Goal: Task Accomplishment & Management: Manage account settings

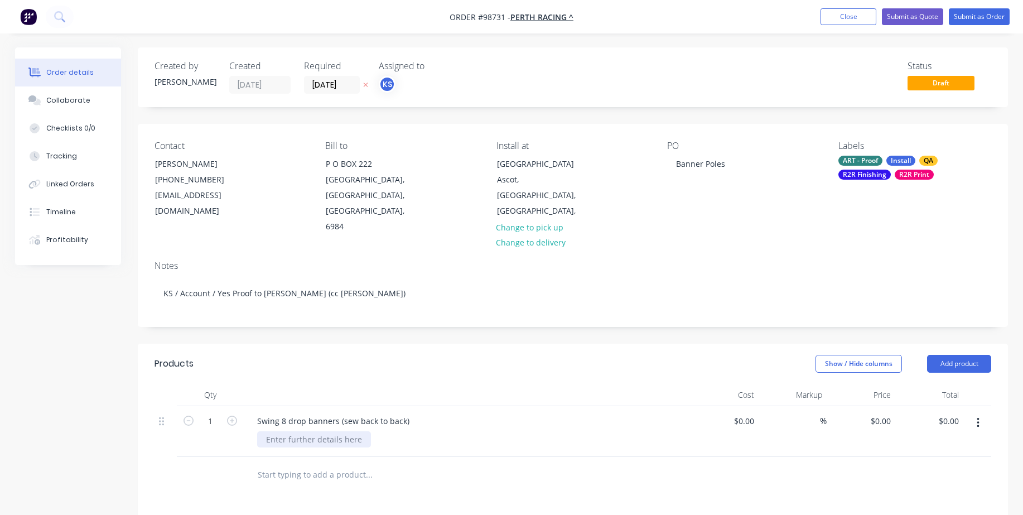
click at [330, 431] on div at bounding box center [314, 439] width 114 height 16
drag, startPoint x: 406, startPoint y: 403, endPoint x: 340, endPoint y: 407, distance: 66.0
click at [340, 413] on div "Swing 8 drop banners (sew back to back)" at bounding box center [333, 421] width 170 height 16
click at [339, 413] on div "Swing 8 drop banners double-sided" at bounding box center [324, 421] width 152 height 16
click at [405, 413] on div "Swing 8 drop banners sewn double-sided" at bounding box center [335, 421] width 174 height 16
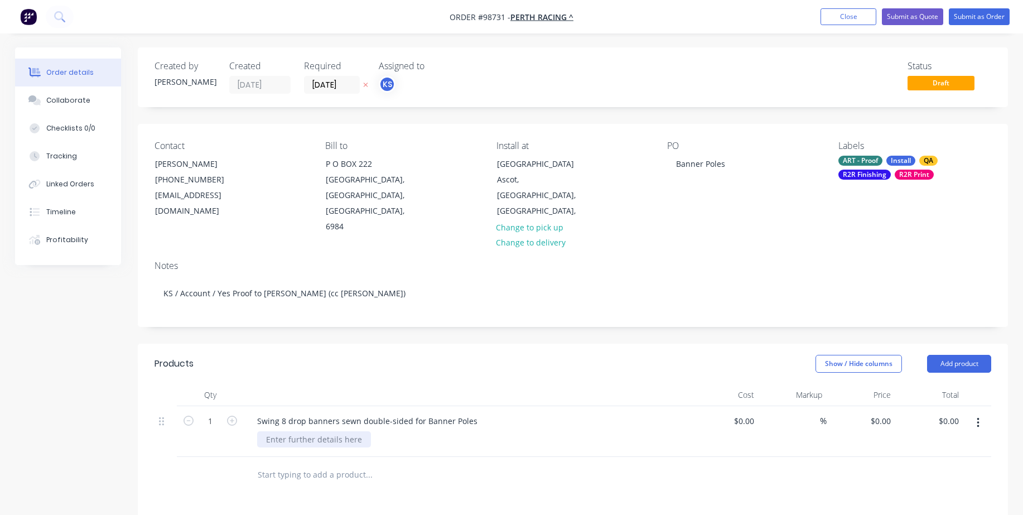
click at [314, 431] on div at bounding box center [314, 439] width 114 height 16
click at [479, 413] on div "Swing 8 drop banners sewn double-sided for Banner Poles" at bounding box center [466, 421] width 437 height 16
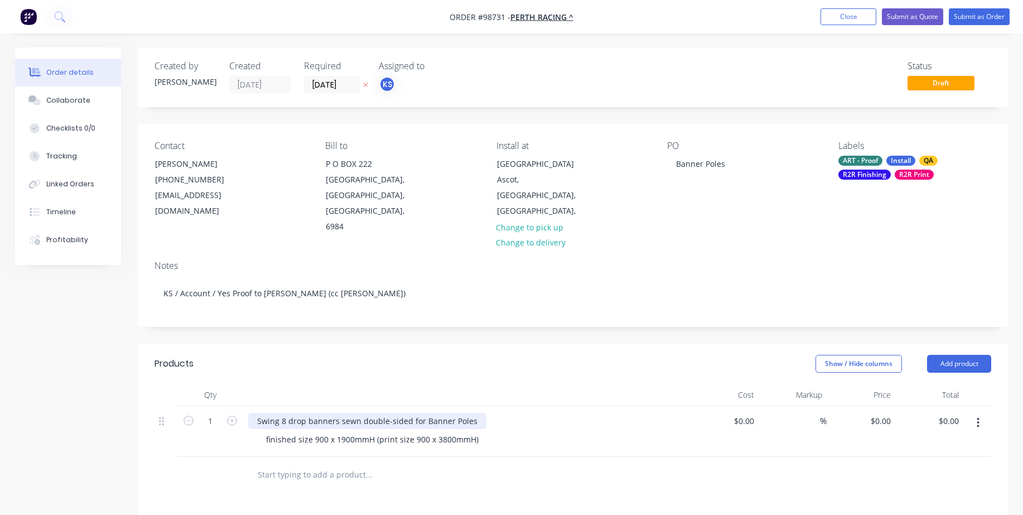
click at [471, 413] on div "Swing 8 drop banners sewn double-sided for Banner Poles" at bounding box center [367, 421] width 238 height 16
click at [316, 425] on div "Swing 8 drop banners sewn double-sided for Banner Poles" at bounding box center [367, 427] width 238 height 28
click at [315, 423] on div "Swing 8 drop banners sewn double-sided for Banner Poles" at bounding box center [367, 427] width 238 height 28
click at [426, 413] on div "Swing 8 drop banners sewn double-sided for Banner Poles" at bounding box center [367, 427] width 238 height 28
click at [422, 413] on div "Swing 8 drop banners sewn double-sided for Banner Poles" at bounding box center [367, 427] width 238 height 28
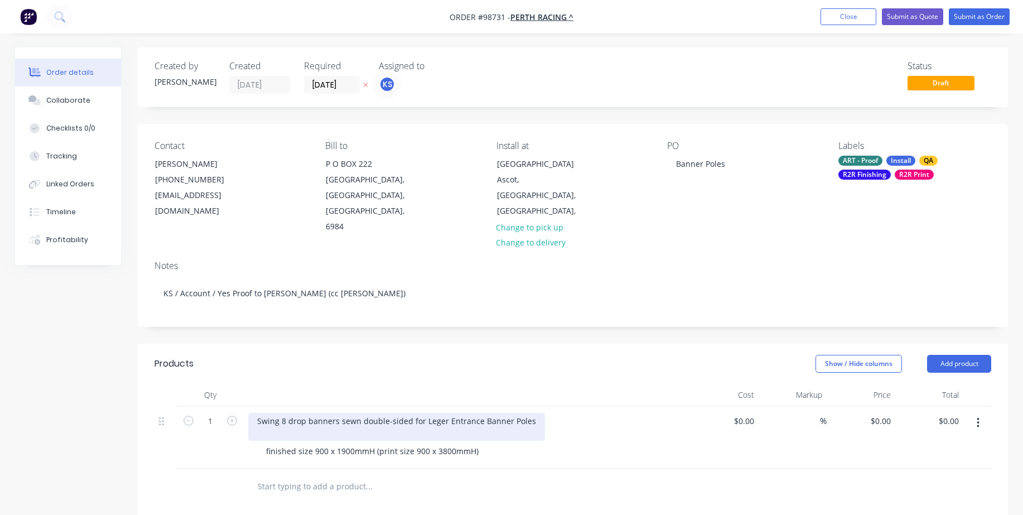
click at [422, 413] on div "Swing 8 drop banners sewn double-sided for Leger Entrance Banner Poles" at bounding box center [396, 427] width 297 height 28
click at [422, 413] on div "Swing 8 drop banners sewn double-sided for BAN4 Leger Entrance Banner Poles" at bounding box center [408, 421] width 320 height 16
click at [543, 413] on div "Swing 8 drop banners sewn double-sided - BAN4 Leger Entrance Banner Poles" at bounding box center [404, 421] width 312 height 16
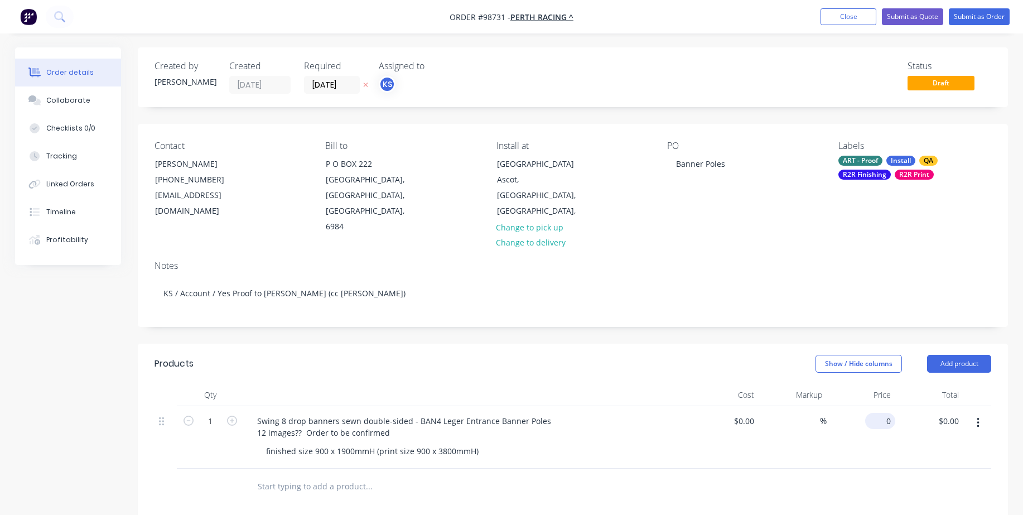
click at [883, 413] on input "0" at bounding box center [883, 421] width 26 height 16
type input "$159.00"
click at [889, 427] on div "$159.00 $159.00" at bounding box center [861, 437] width 69 height 62
click at [212, 413] on input "1" at bounding box center [210, 421] width 29 height 17
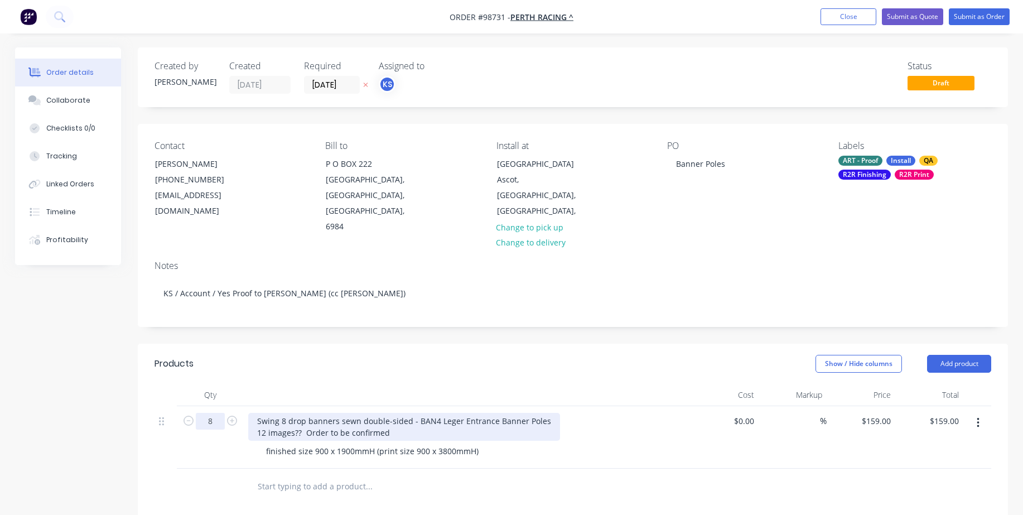
type input "8"
type input "$1,272.00"
click at [410, 416] on div "Swing 8 drop banners sewn double-sided - BAN4 Leger Entrance Banner Poles 12 im…" at bounding box center [404, 427] width 312 height 28
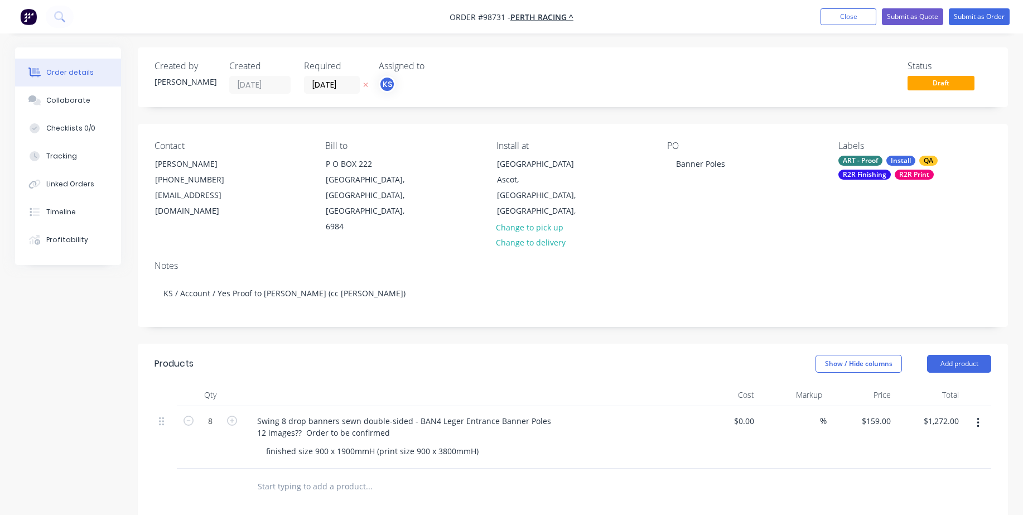
click at [338, 475] on input "text" at bounding box center [368, 486] width 223 height 22
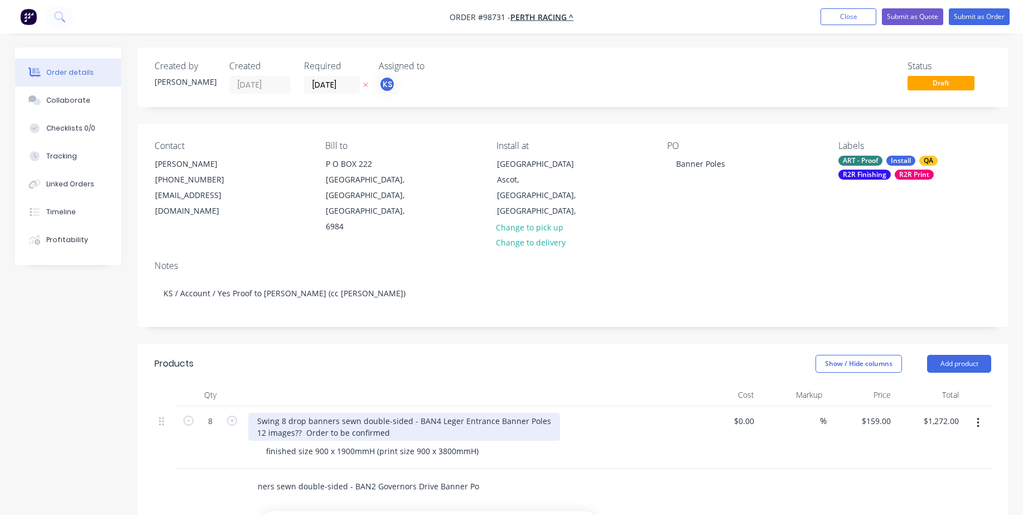
type input "Swing 8 drop banners sewn double-sided - BAN2 Governors Drive Banner Poles"
click at [493, 413] on div "Swing 8 drop banners sewn double-sided - BAN4 Leger Entrance Banner Poles 12 im…" at bounding box center [404, 427] width 312 height 28
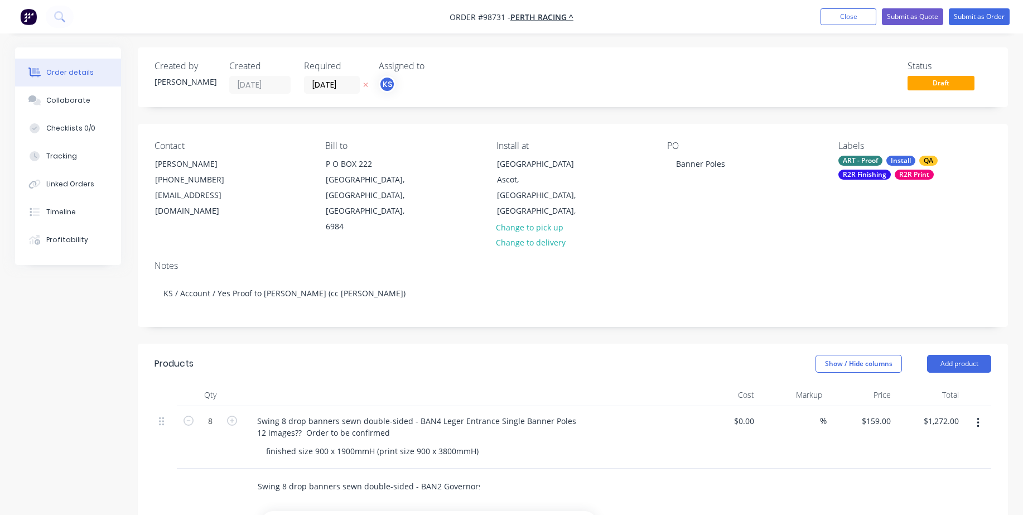
click at [477, 475] on input "Swing 8 drop banners sewn double-sided - BAN2 Governors Drive Banner Poles" at bounding box center [368, 486] width 223 height 22
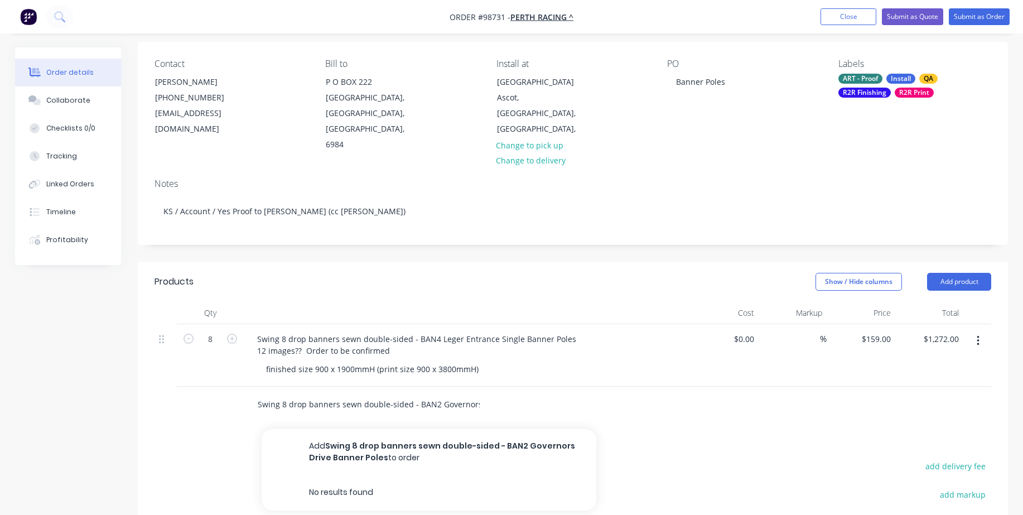
scroll to position [112, 0]
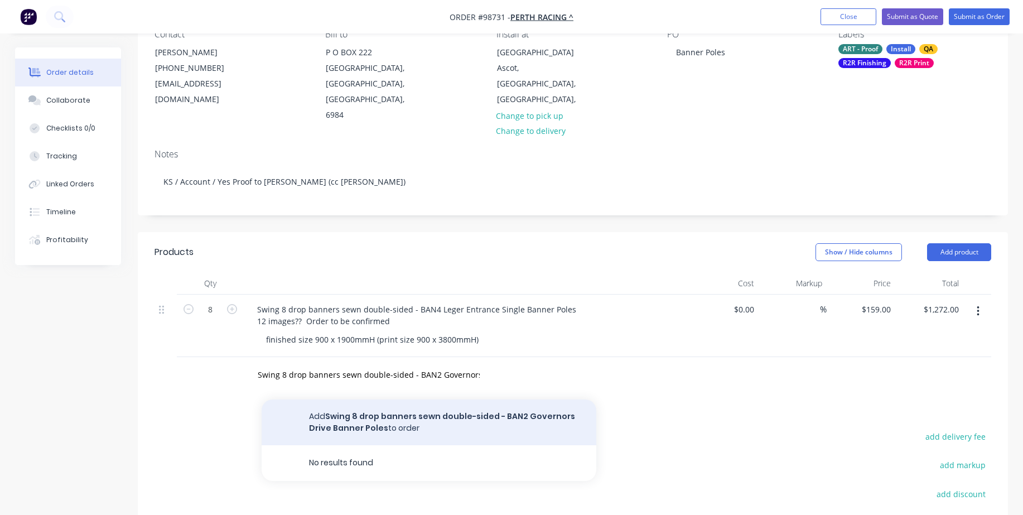
click at [416, 405] on button "Add Swing 8 drop banners sewn double-sided - BAN2 Governors Drive Banner Poles …" at bounding box center [429, 423] width 335 height 46
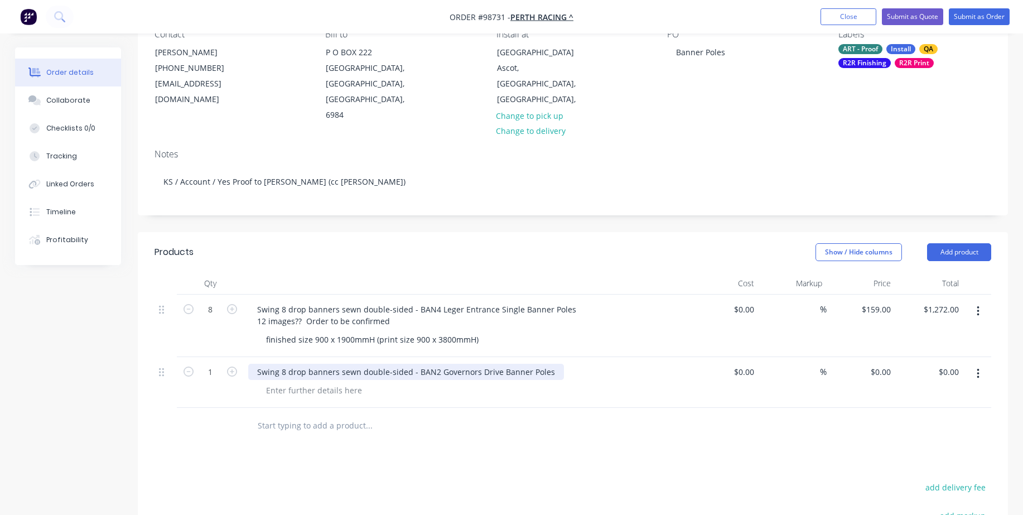
click at [500, 364] on div "Swing 8 drop banners sewn double-sided - BAN2 Governors Drive Banner Poles" at bounding box center [406, 372] width 316 height 16
click at [497, 364] on div "Swing 8 drop banners sewn double-sided - BAN2 Governors Drive Banner Poles" at bounding box center [406, 372] width 316 height 16
click at [311, 382] on div at bounding box center [314, 390] width 114 height 16
click at [585, 364] on div "Swing 8 drop banners sewn double-sided - BAN2 Governors Drive Double Banner Pol…" at bounding box center [466, 372] width 437 height 16
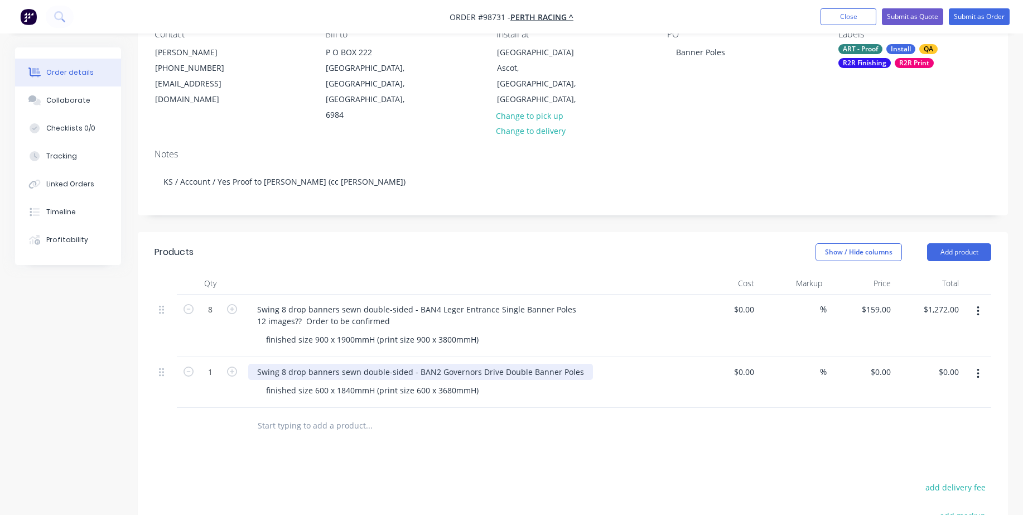
click at [574, 364] on div "Swing 8 drop banners sewn double-sided - BAN2 Governors Drive Double Banner Pol…" at bounding box center [420, 372] width 345 height 16
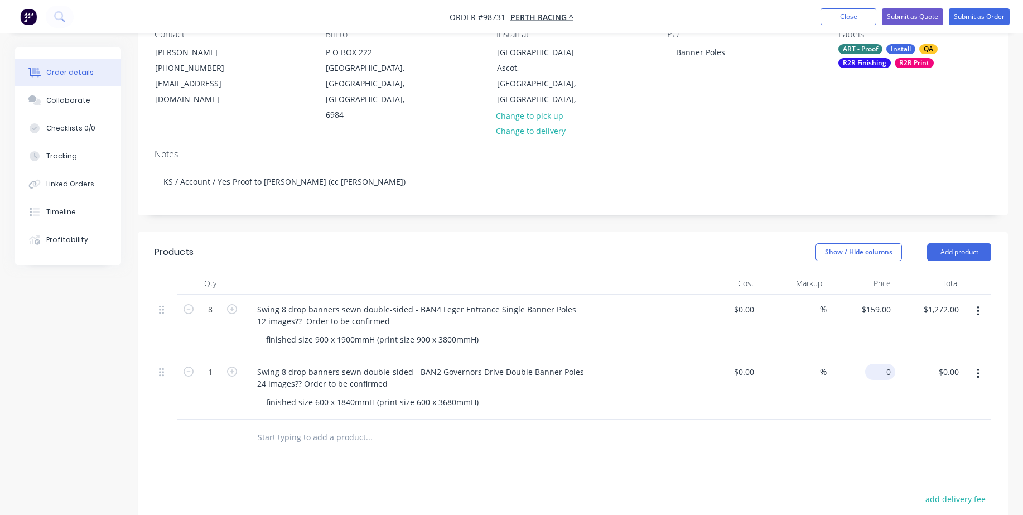
click at [884, 364] on div "0 $0.00" at bounding box center [883, 372] width 26 height 16
type input "$153.00"
click at [523, 400] on div "Swing 8 drop banners sewn double-sided - BAN2 Governors Drive Double Banner Pol…" at bounding box center [467, 388] width 446 height 62
click at [221, 364] on input "1" at bounding box center [210, 372] width 29 height 17
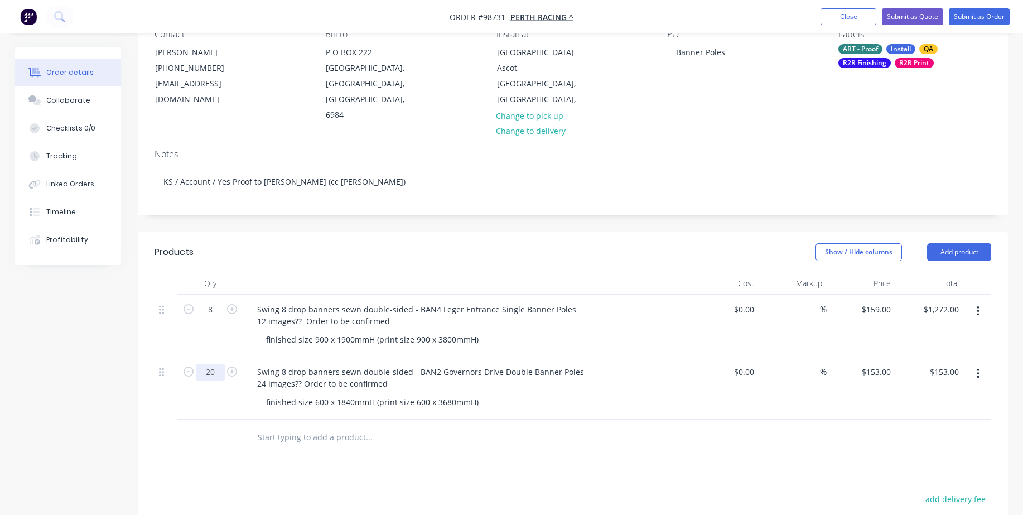
type input "20"
type input "$3,060.00"
click at [293, 420] on div at bounding box center [445, 438] width 402 height 36
click at [296, 426] on input "text" at bounding box center [368, 437] width 223 height 22
click at [189, 304] on icon "button" at bounding box center [189, 309] width 10 height 10
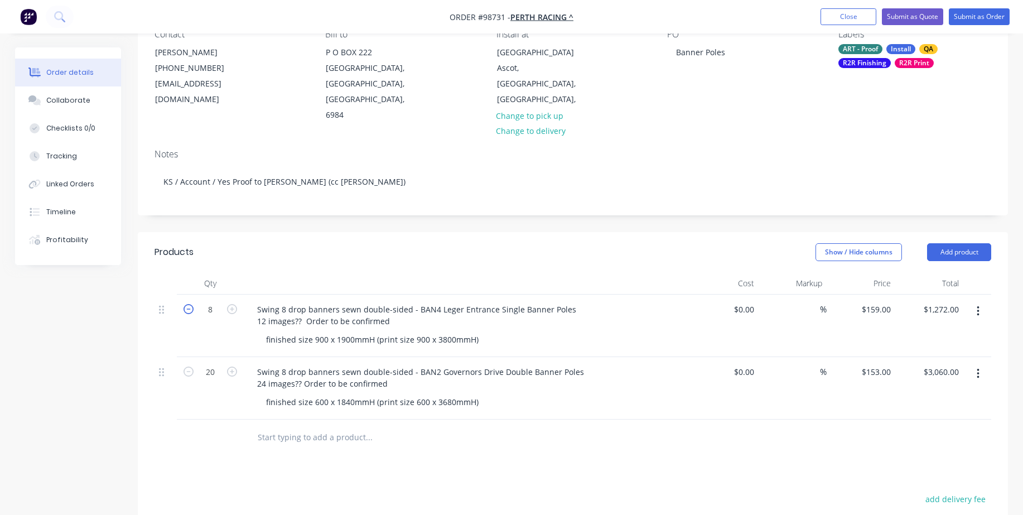
type input "7"
type input "$1,113.00"
click at [189, 304] on icon "button" at bounding box center [189, 309] width 10 height 10
type input "6"
type input "$954.00"
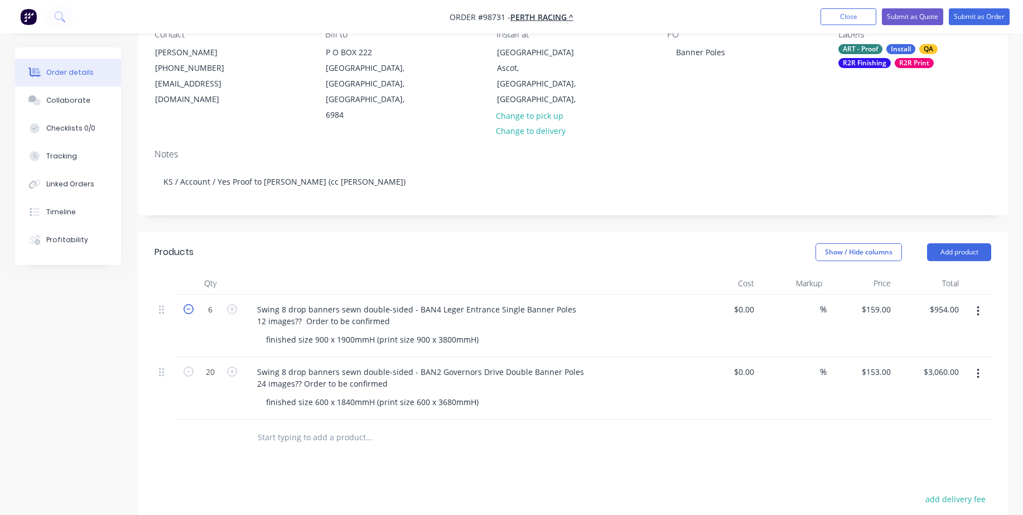
click at [189, 304] on icon "button" at bounding box center [189, 309] width 10 height 10
type input "5"
type input "$795.00"
click at [189, 304] on icon "button" at bounding box center [189, 309] width 10 height 10
type input "4"
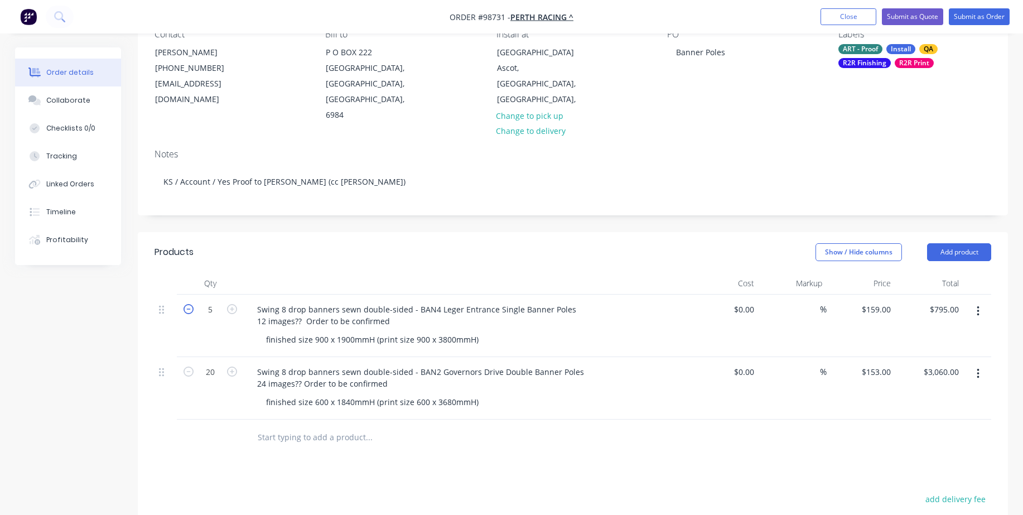
type input "$636.00"
click at [209, 364] on input "20" at bounding box center [210, 372] width 29 height 17
type input "10"
type input "$1,530.00"
click at [296, 426] on input "text" at bounding box center [368, 437] width 223 height 22
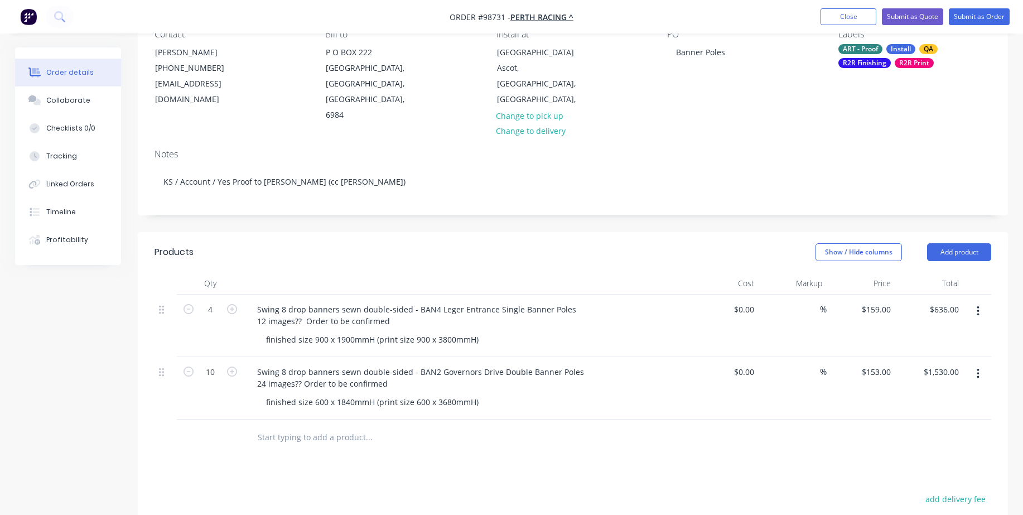
click at [271, 428] on input "text" at bounding box center [368, 437] width 223 height 22
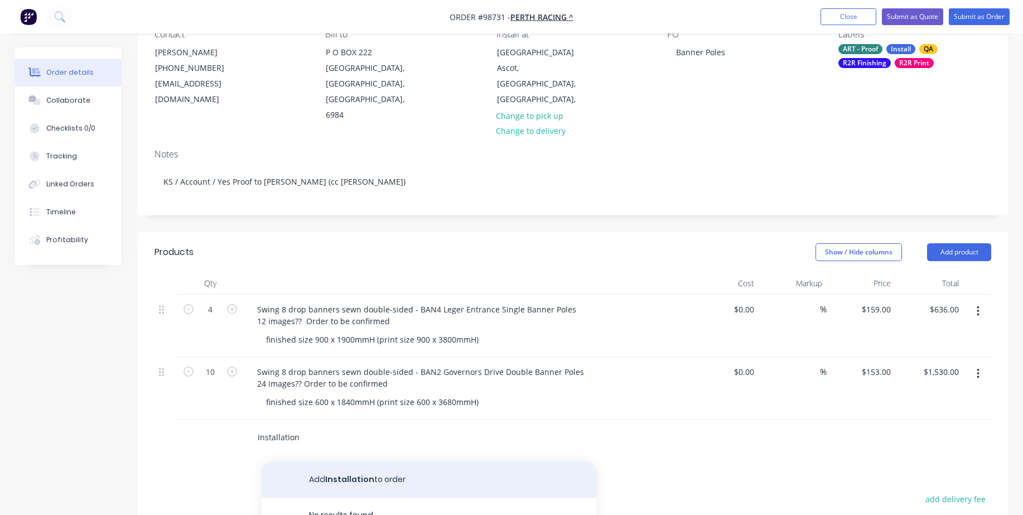
type input "Installation"
click at [331, 462] on button "Add Installation to order" at bounding box center [429, 480] width 335 height 36
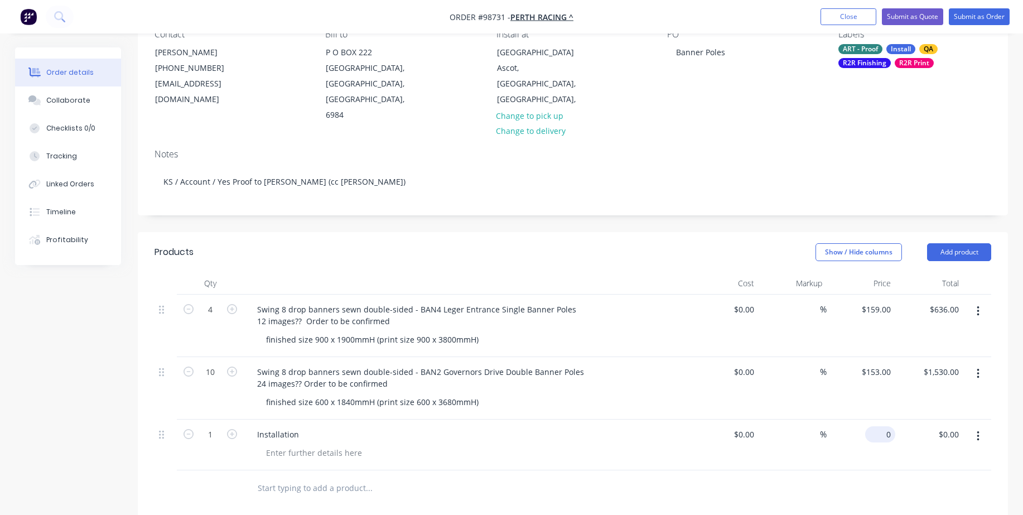
click at [881, 426] on div "0 $0.00" at bounding box center [880, 434] width 30 height 16
type input "$0.00"
click at [958, 426] on input "0.00" at bounding box center [951, 434] width 26 height 16
type input "700"
type input "$700.00"
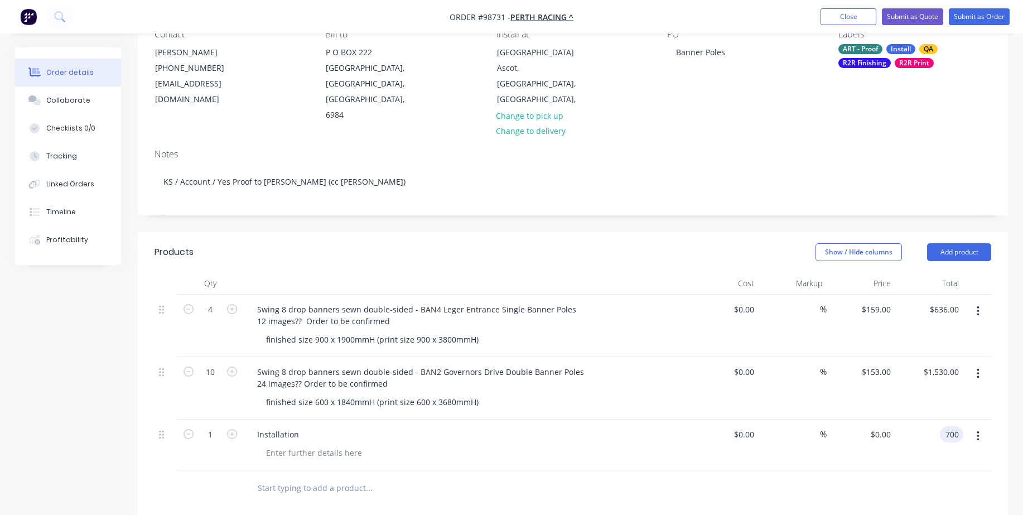
type input "$700.00"
click at [346, 480] on input "text" at bounding box center [368, 488] width 223 height 22
click at [338, 477] on input "text" at bounding box center [368, 488] width 223 height 22
click at [302, 478] on input "text" at bounding box center [368, 488] width 223 height 22
click at [849, 11] on button "Close" at bounding box center [849, 16] width 56 height 17
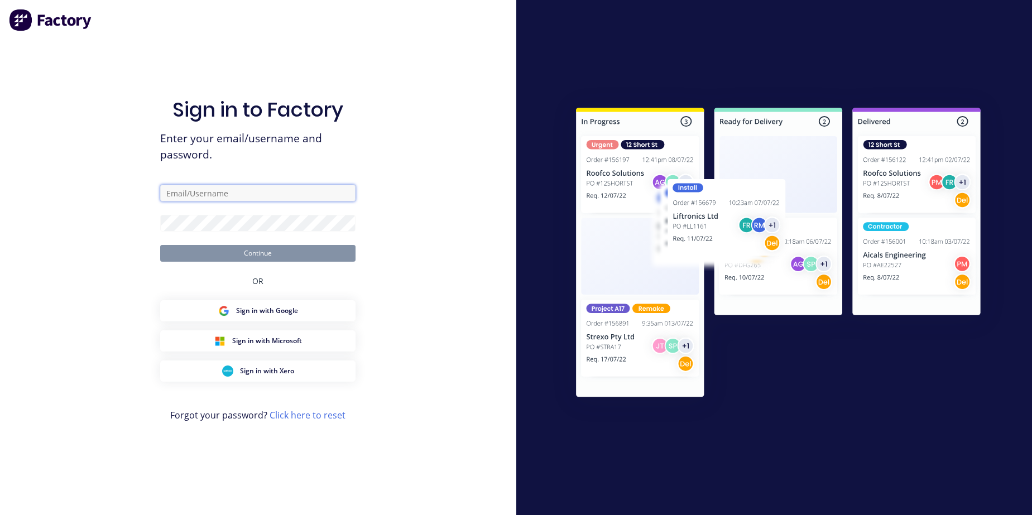
click at [182, 192] on input "text" at bounding box center [257, 193] width 195 height 17
type input "[EMAIL_ADDRESS][DOMAIN_NAME]"
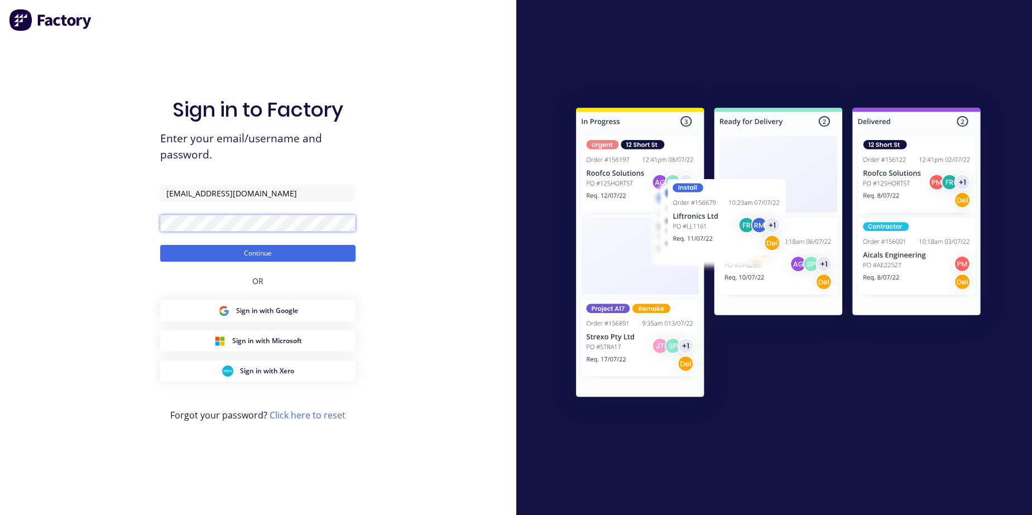
click at [160, 245] on button "Continue" at bounding box center [257, 253] width 195 height 17
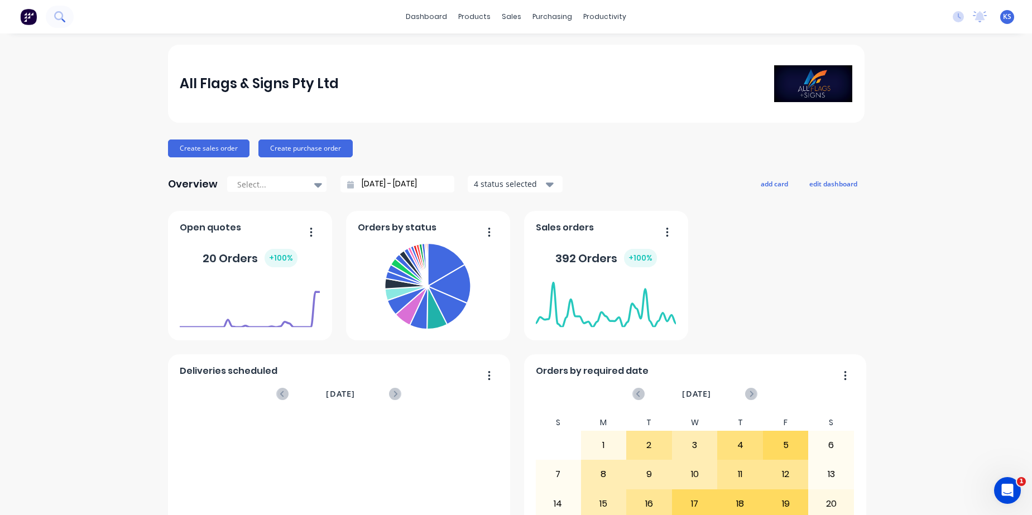
click at [68, 25] on button at bounding box center [60, 17] width 28 height 22
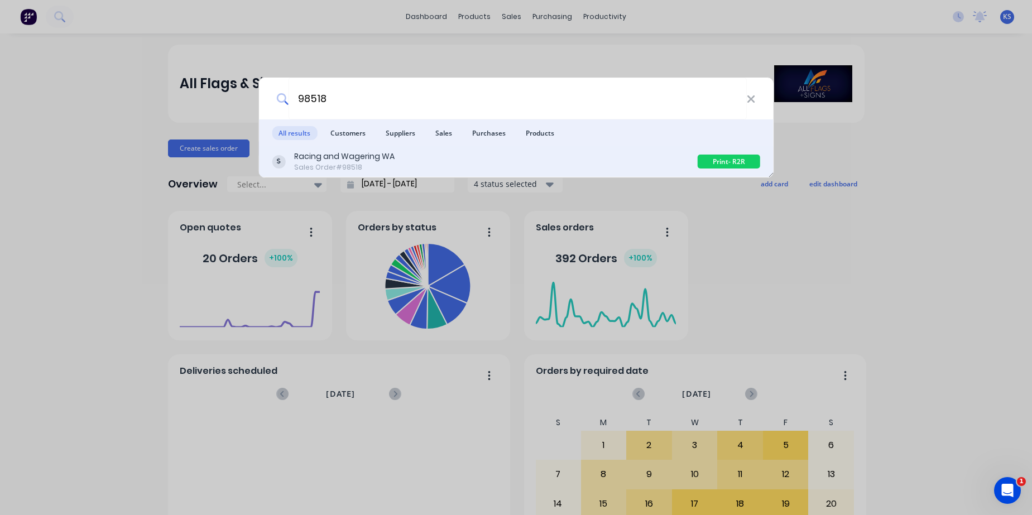
type input "98518"
click at [363, 161] on div "Racing and Wagering WA" at bounding box center [344, 157] width 100 height 12
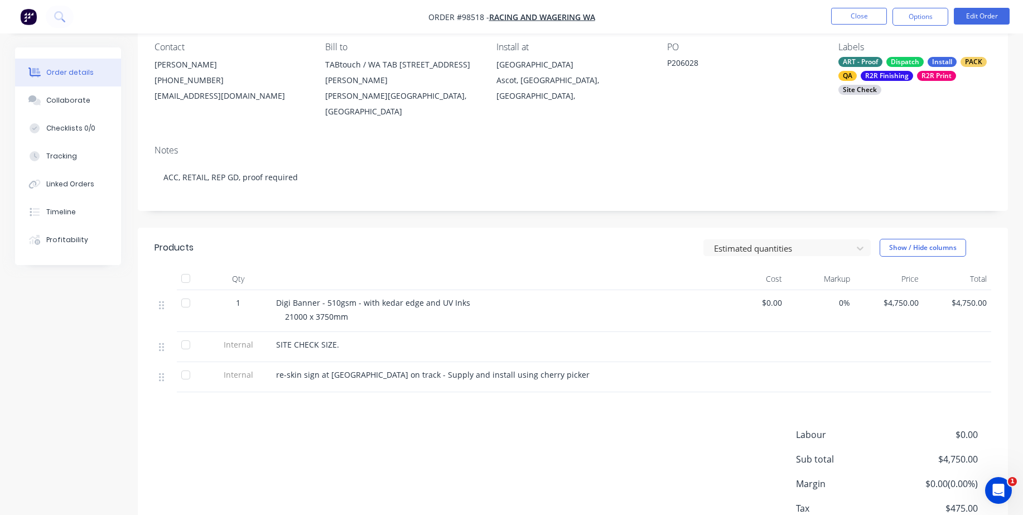
scroll to position [112, 0]
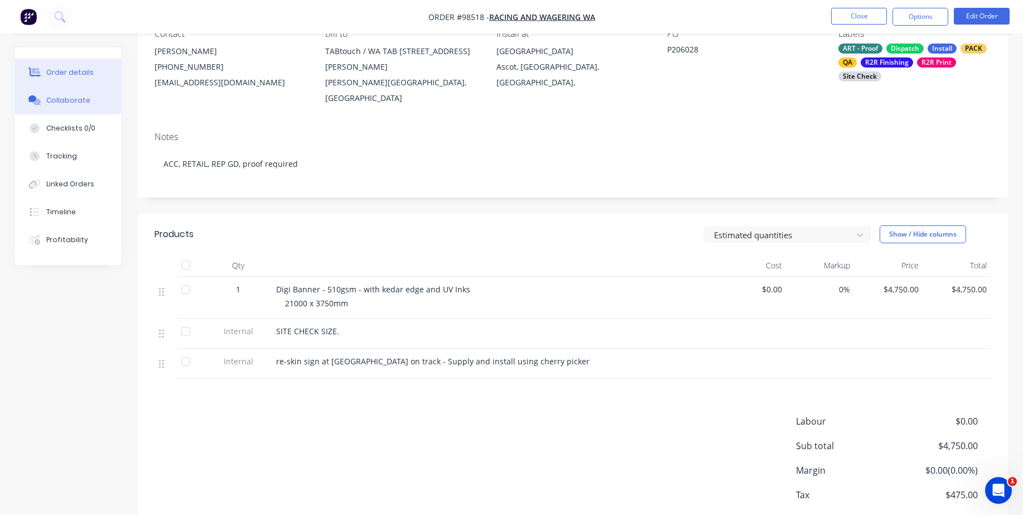
click at [66, 90] on button "Collaborate" at bounding box center [68, 100] width 106 height 28
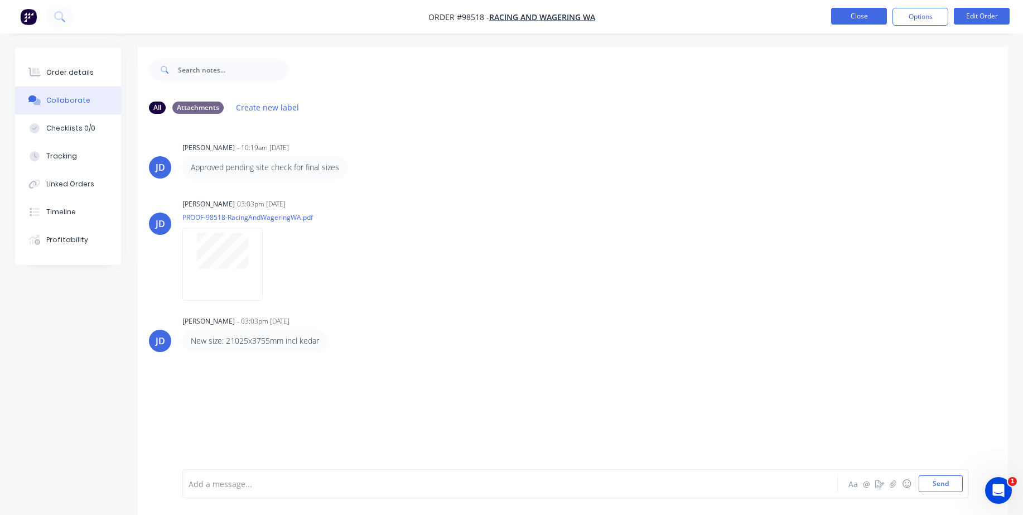
click at [853, 18] on button "Close" at bounding box center [859, 16] width 56 height 17
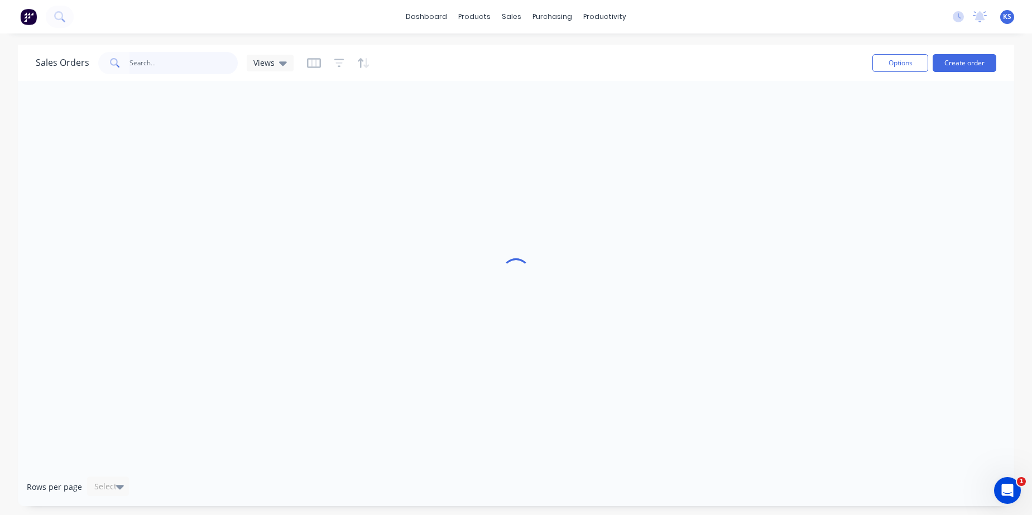
click at [148, 68] on input "text" at bounding box center [183, 63] width 109 height 22
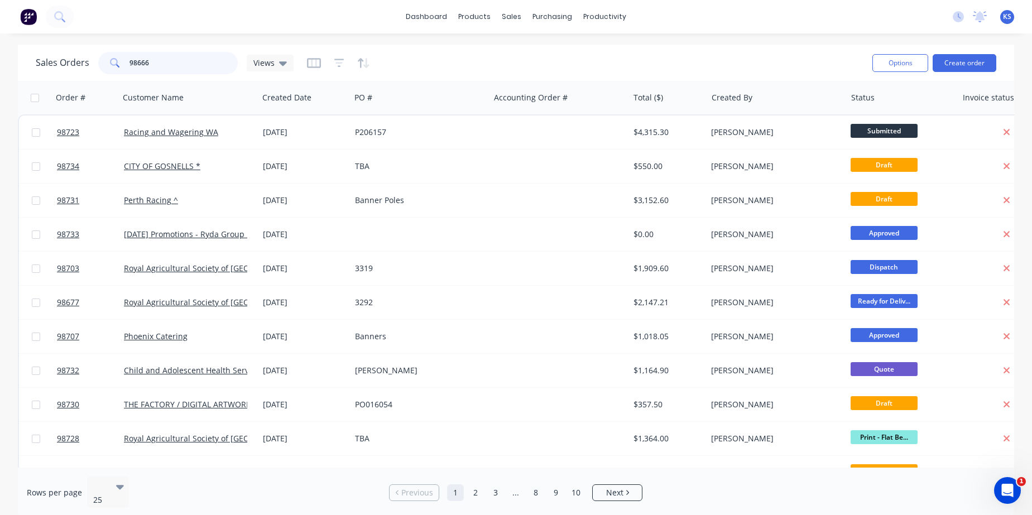
type input "98666"
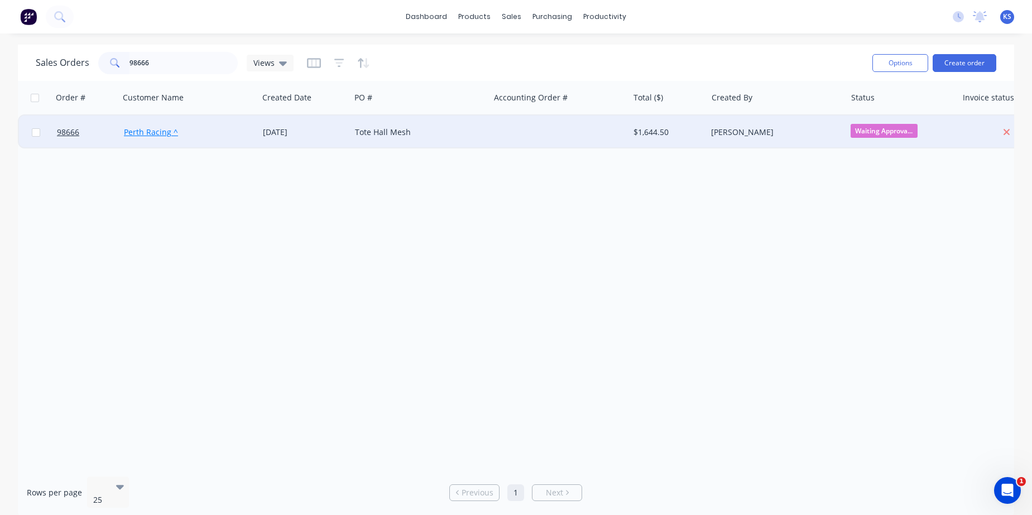
click at [133, 136] on link "Perth Racing ^" at bounding box center [151, 132] width 54 height 11
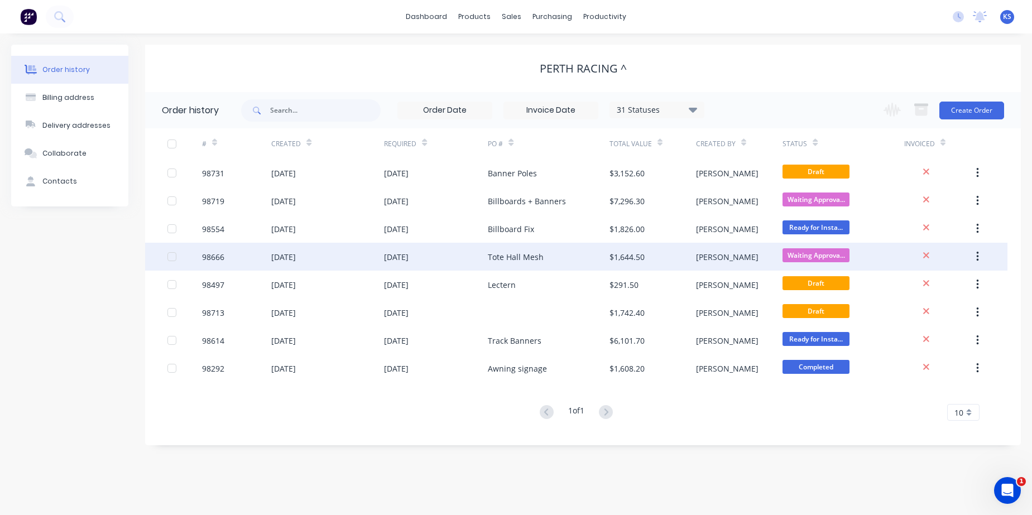
click at [539, 252] on div "Tote Hall Mesh" at bounding box center [516, 257] width 56 height 12
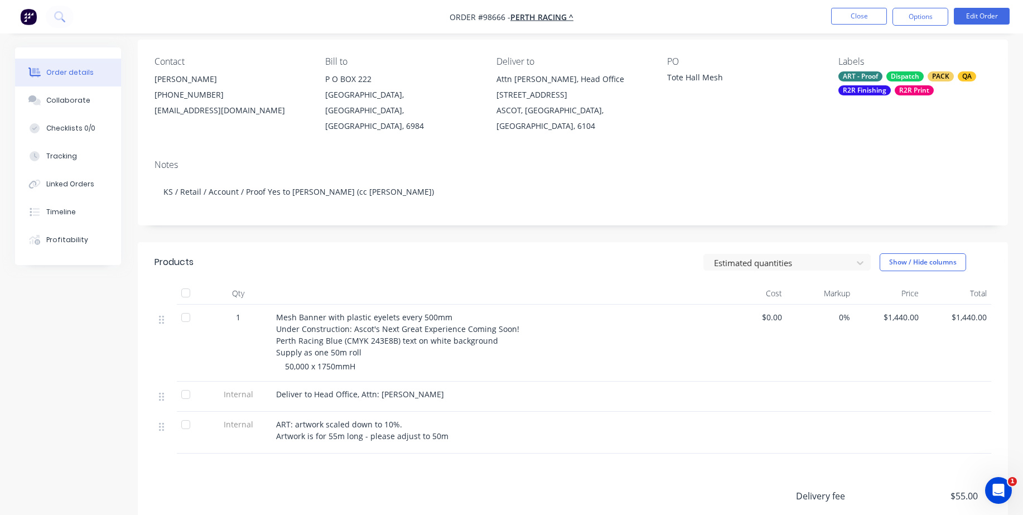
scroll to position [112, 0]
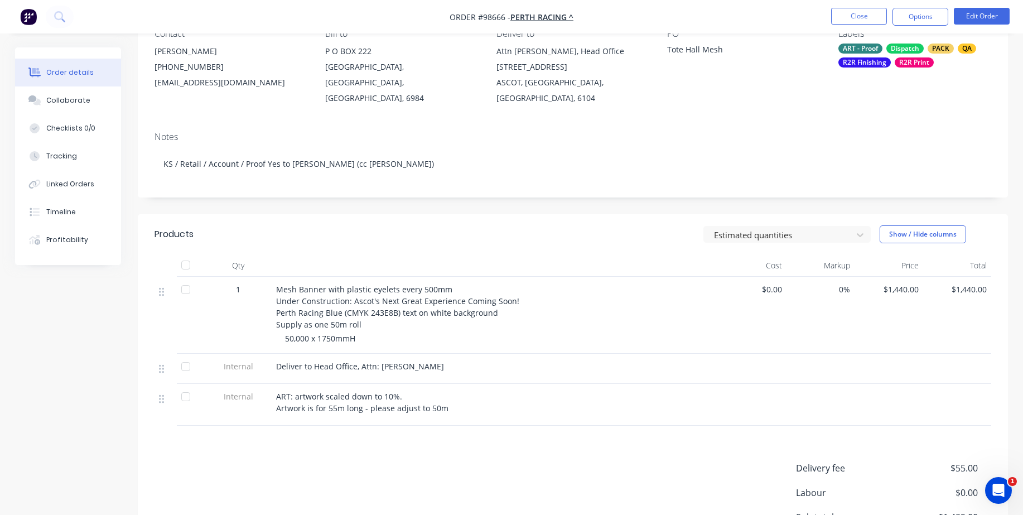
click at [252, 433] on div "Products Estimated quantities Show / Hide columns Qty Cost Markup Price Total 1…" at bounding box center [573, 423] width 870 height 418
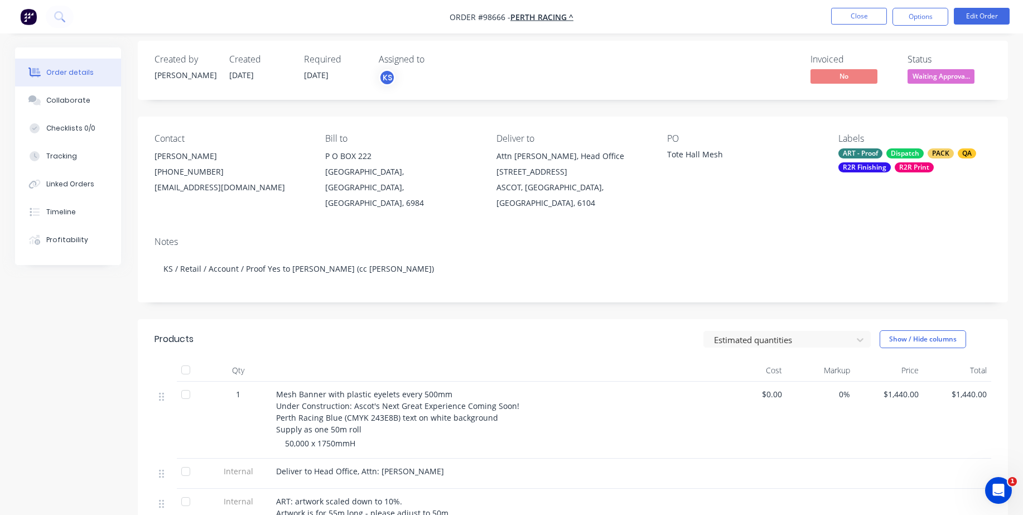
scroll to position [0, 0]
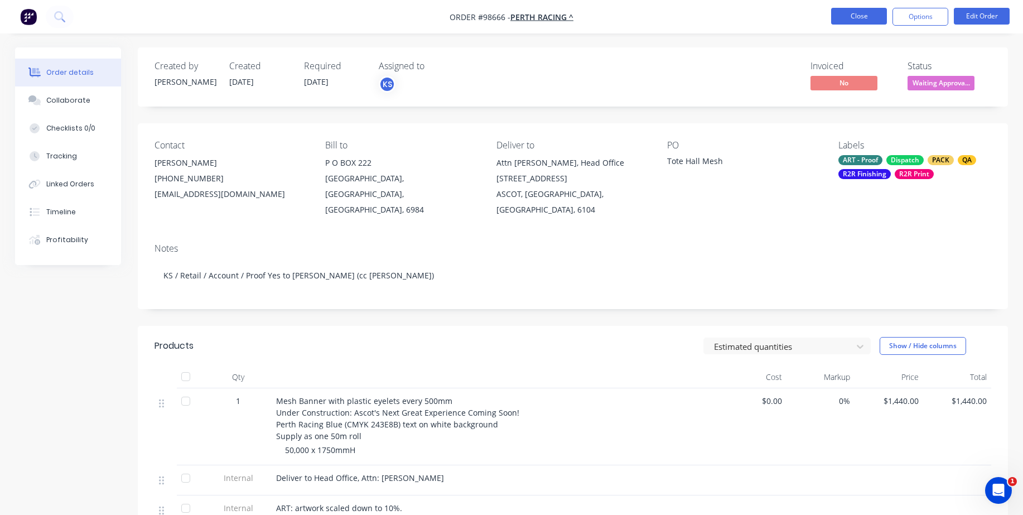
click at [853, 18] on button "Close" at bounding box center [859, 16] width 56 height 17
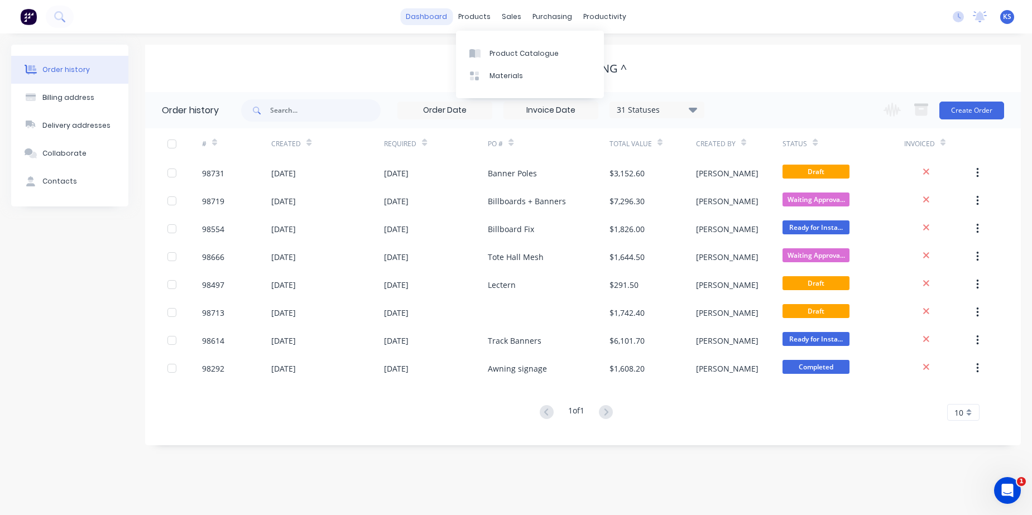
click at [432, 16] on link "dashboard" at bounding box center [426, 16] width 52 height 17
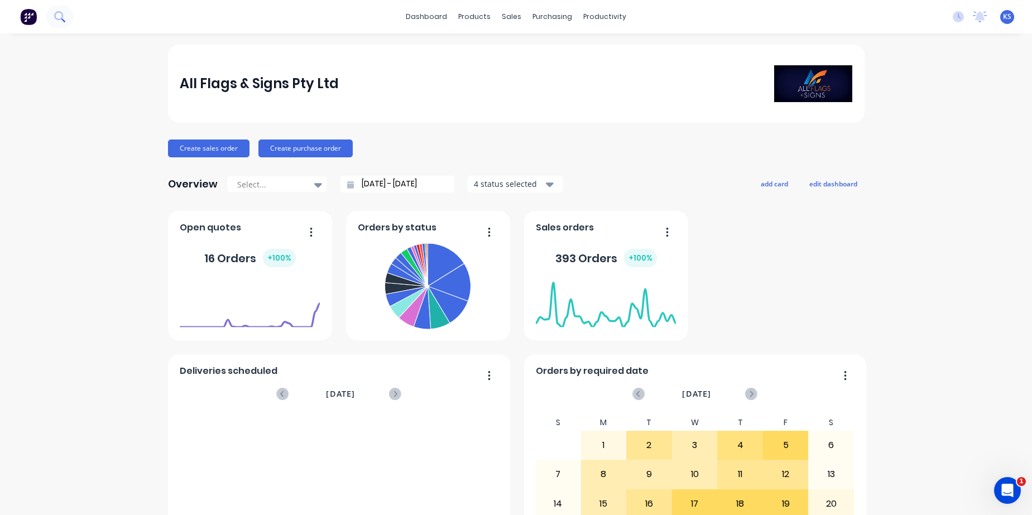
click at [56, 15] on icon at bounding box center [59, 16] width 11 height 11
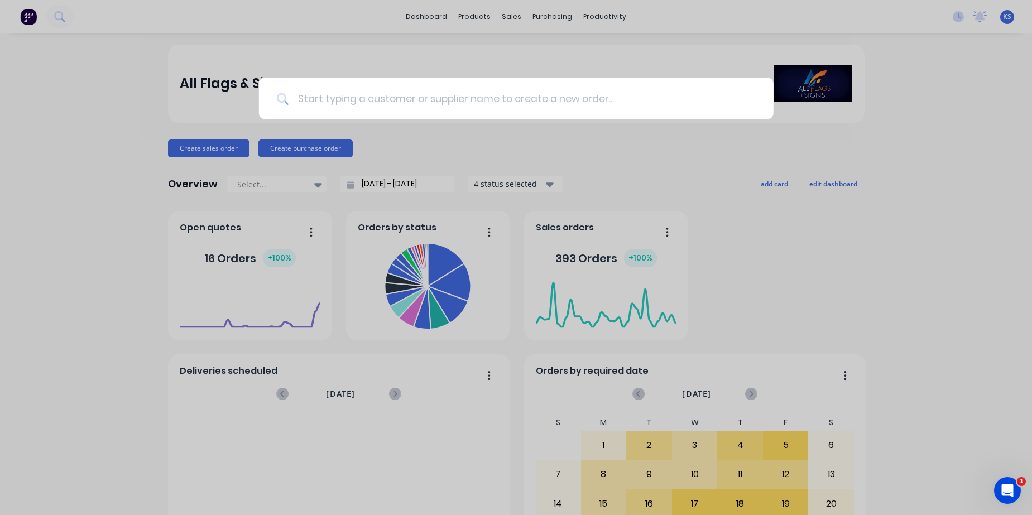
click at [334, 99] on input at bounding box center [521, 99] width 467 height 42
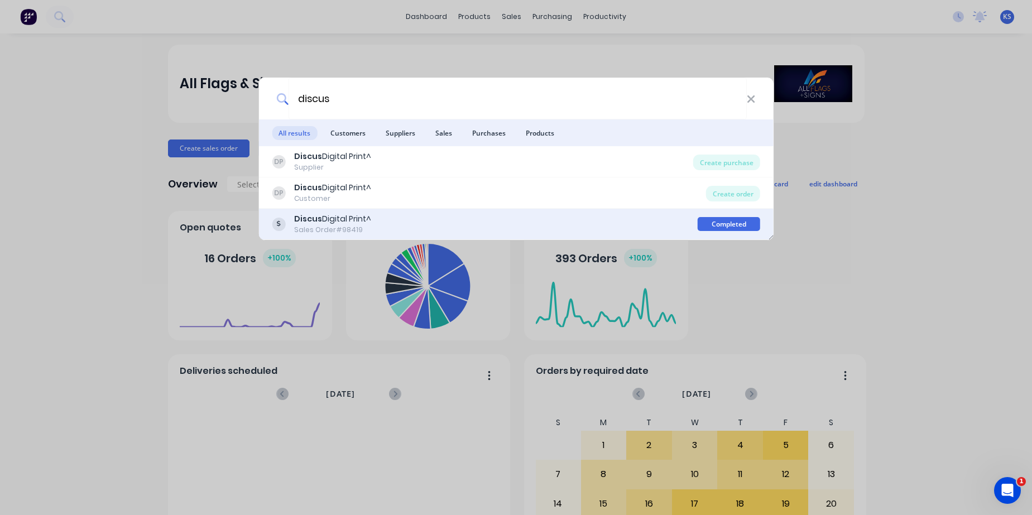
type input "discus"
click at [317, 222] on b "Discus" at bounding box center [308, 218] width 28 height 11
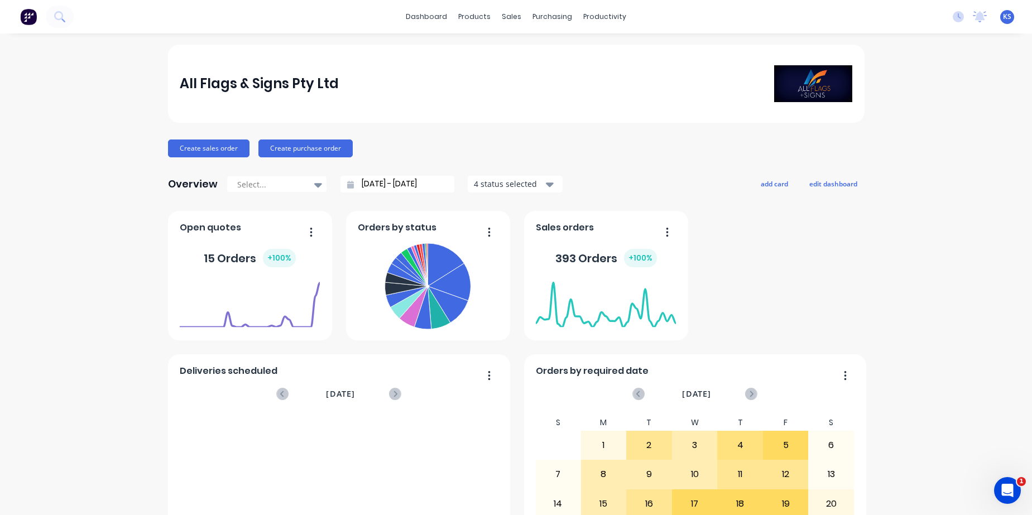
click at [69, 6] on div at bounding box center [37, 17] width 74 height 22
click at [67, 16] on button at bounding box center [60, 17] width 28 height 22
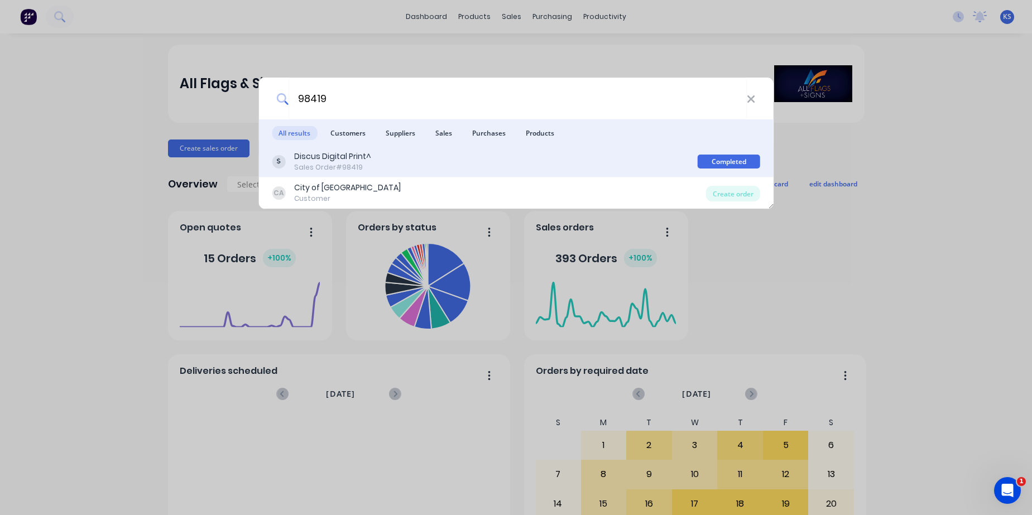
type input "98419"
click at [300, 160] on div "Discus Digital Print^" at bounding box center [332, 157] width 77 height 12
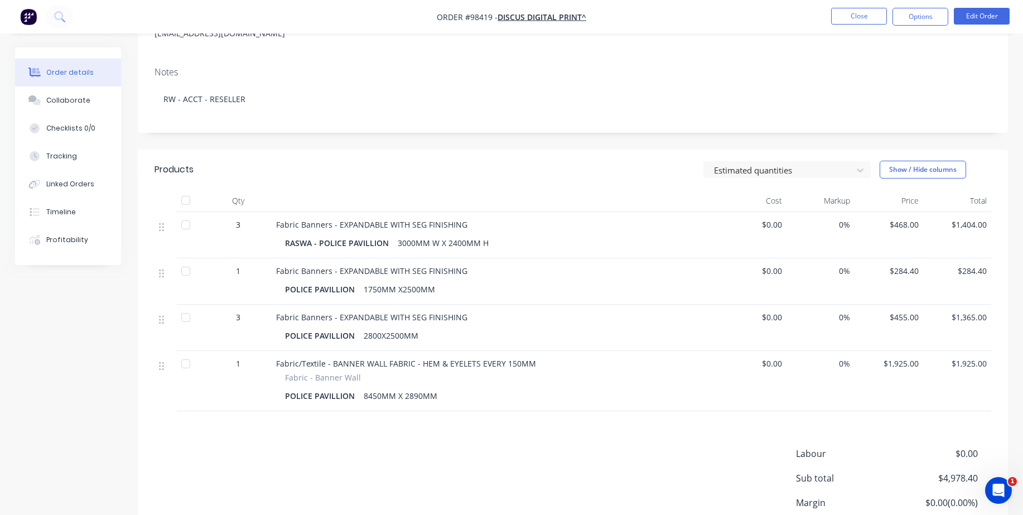
scroll to position [167, 0]
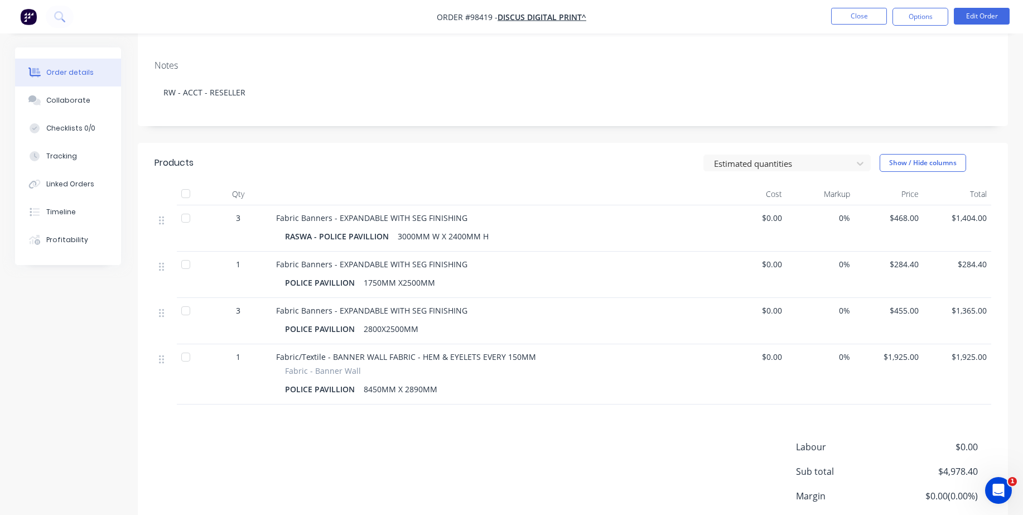
click at [534, 483] on div "Labour $0.00 Sub total $4,978.40 Margin $0.00 ( 0.00 %) Tax $497.84 Total $5,47…" at bounding box center [573, 504] width 837 height 129
click at [848, 22] on button "Close" at bounding box center [859, 16] width 56 height 17
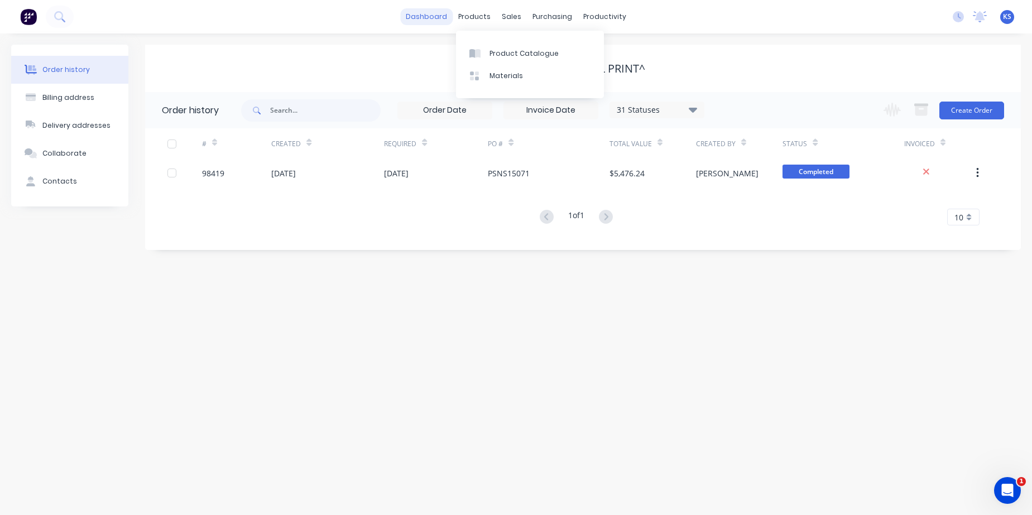
click at [447, 13] on link "dashboard" at bounding box center [426, 16] width 52 height 17
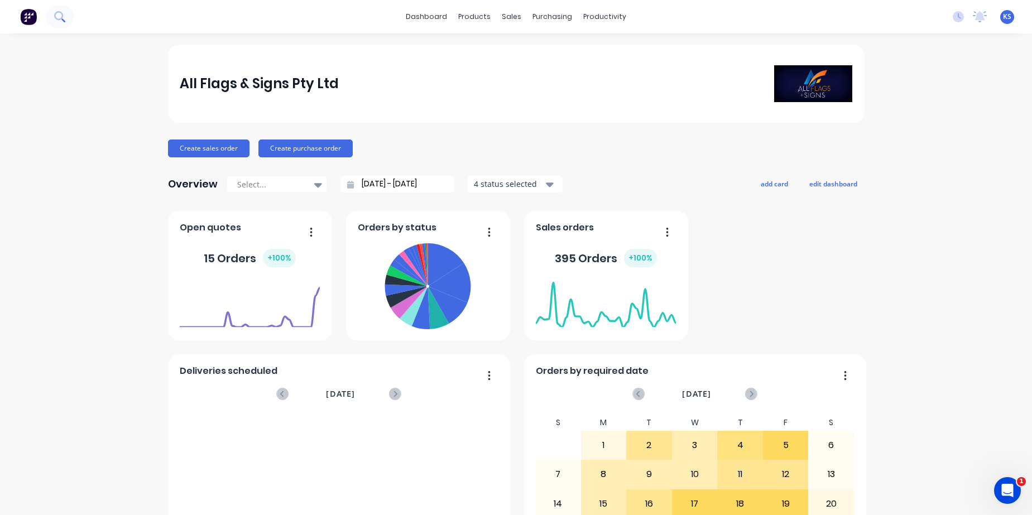
click at [66, 15] on button at bounding box center [60, 17] width 28 height 22
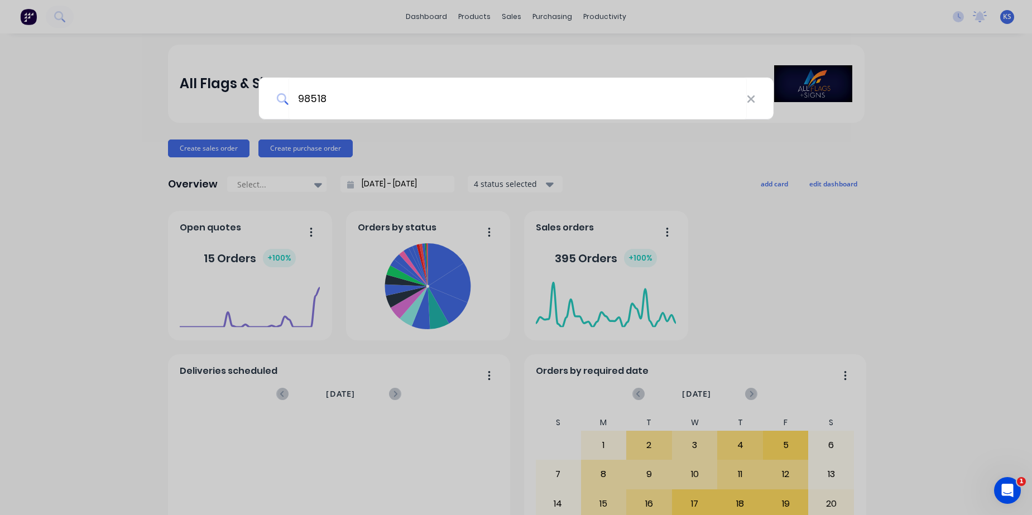
type input "98518"
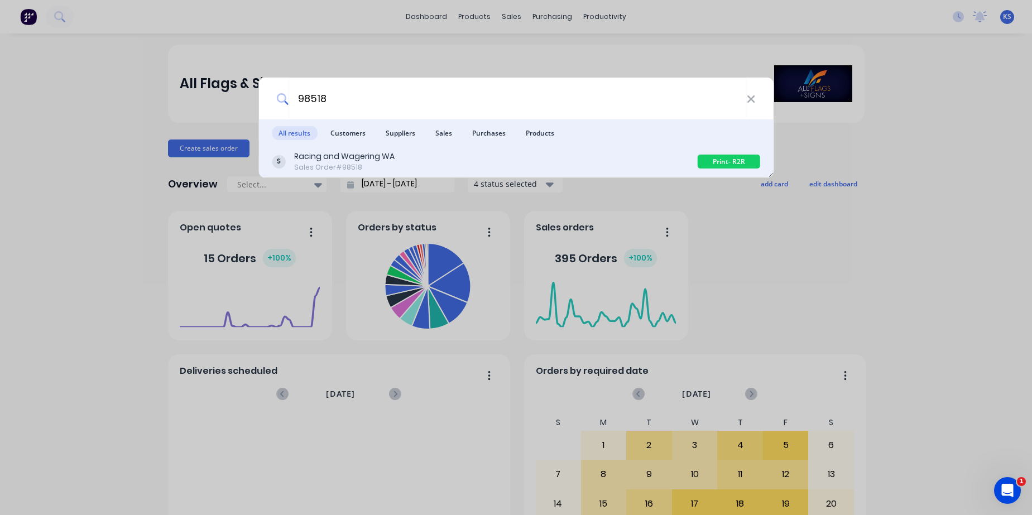
click at [333, 166] on div "Sales Order #98518" at bounding box center [344, 167] width 100 height 10
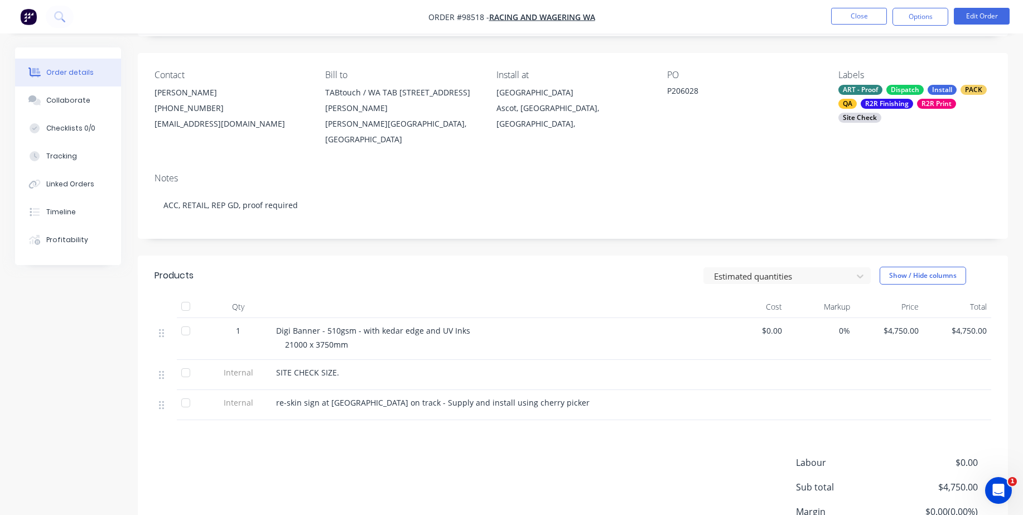
scroll to position [47, 0]
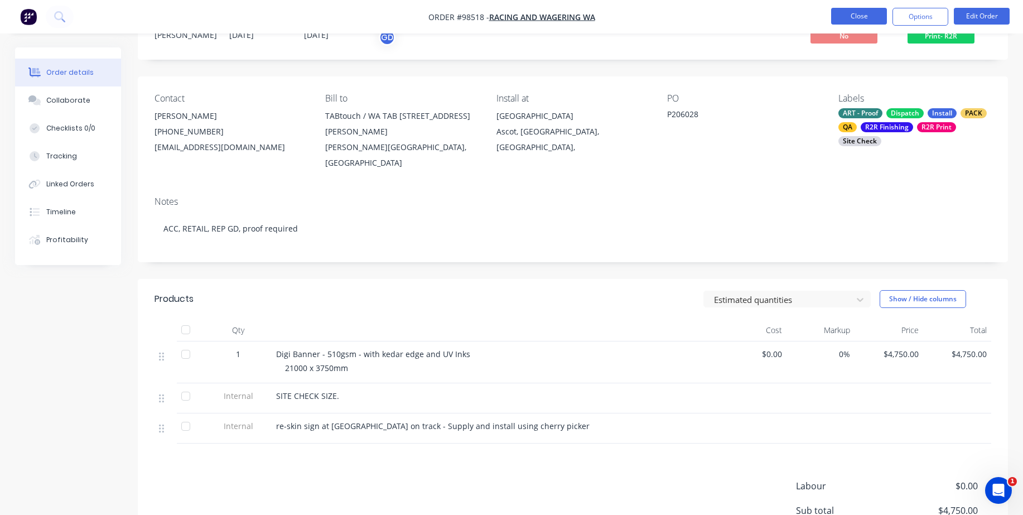
click at [856, 15] on button "Close" at bounding box center [859, 16] width 56 height 17
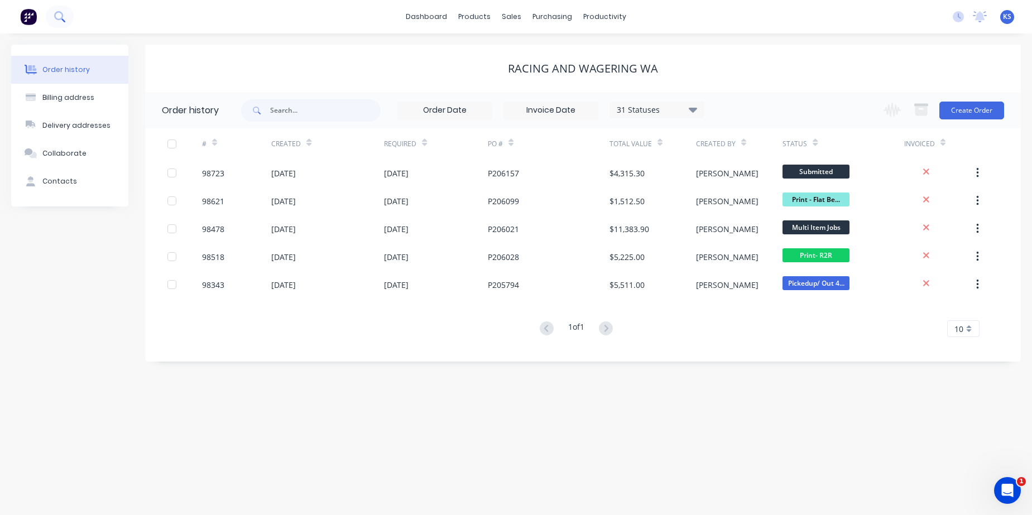
click at [58, 15] on icon at bounding box center [59, 16] width 11 height 11
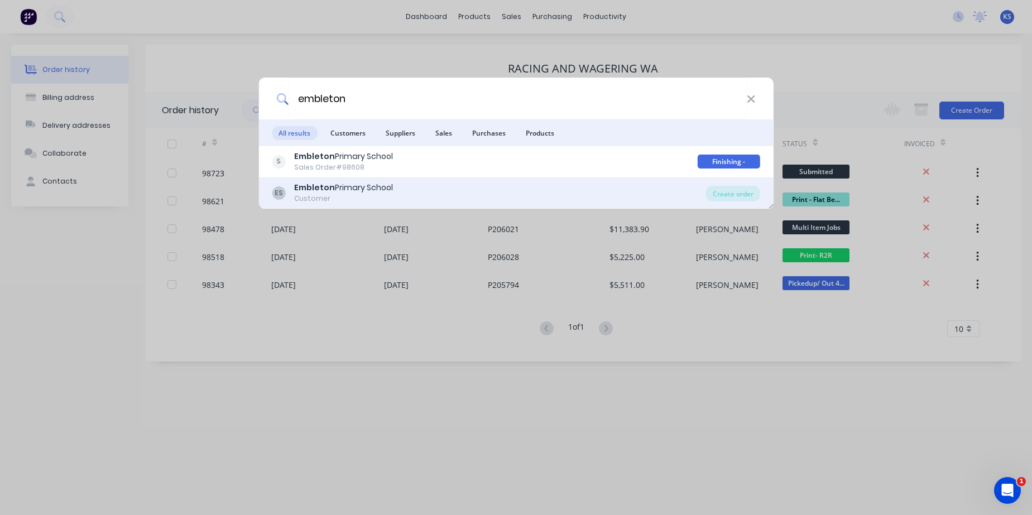
type input "embleton"
click at [317, 192] on b "Embleton" at bounding box center [314, 187] width 41 height 11
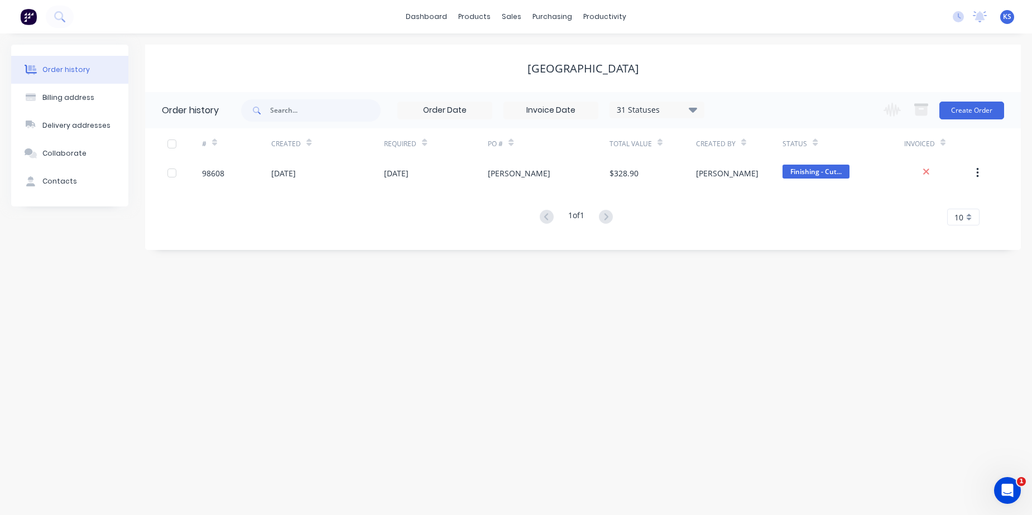
click at [692, 112] on icon at bounding box center [693, 109] width 8 height 13
click at [749, 238] on label at bounding box center [749, 238] width 0 height 0
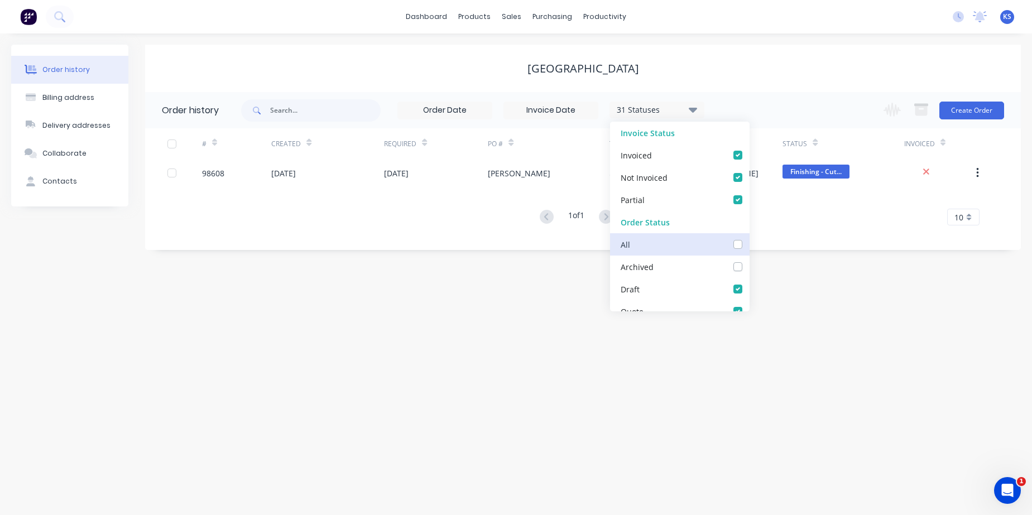
click at [749, 244] on input "checkbox" at bounding box center [753, 243] width 9 height 11
checkbox input "true"
click at [519, 306] on div "Order history Billing address Delivery addresses Collaborate Contacts Embleton …" at bounding box center [516, 274] width 1032 height 482
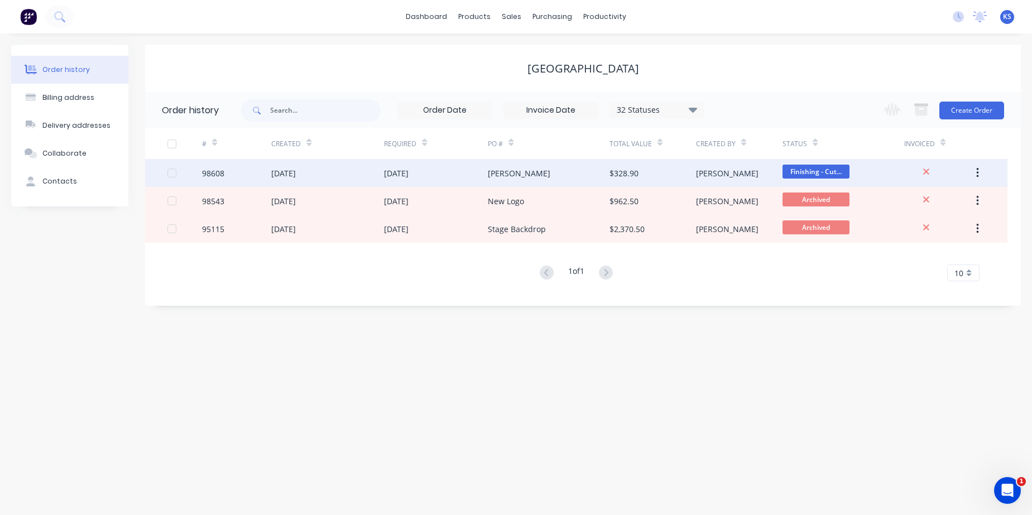
click at [296, 172] on div "[DATE]" at bounding box center [283, 173] width 25 height 12
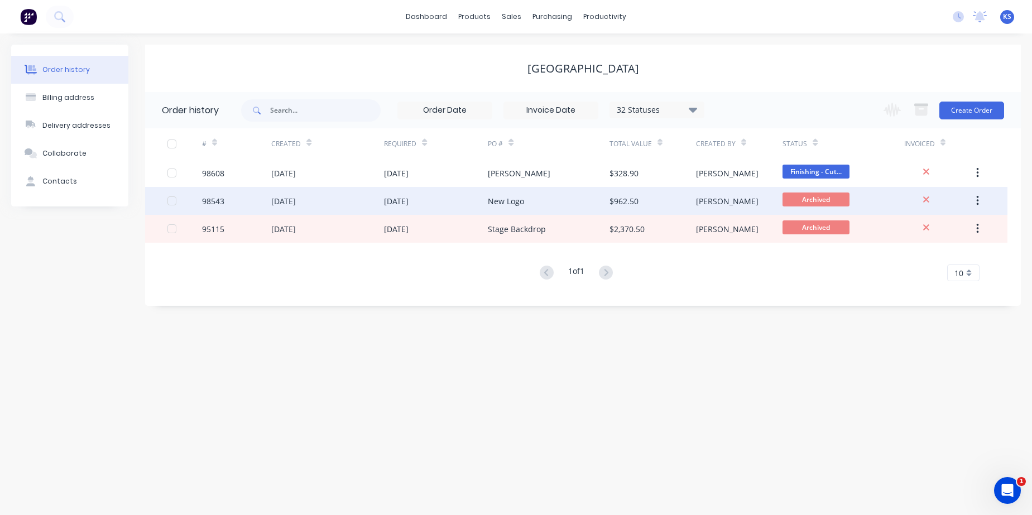
click at [408, 200] on div "[DATE]" at bounding box center [396, 201] width 25 height 12
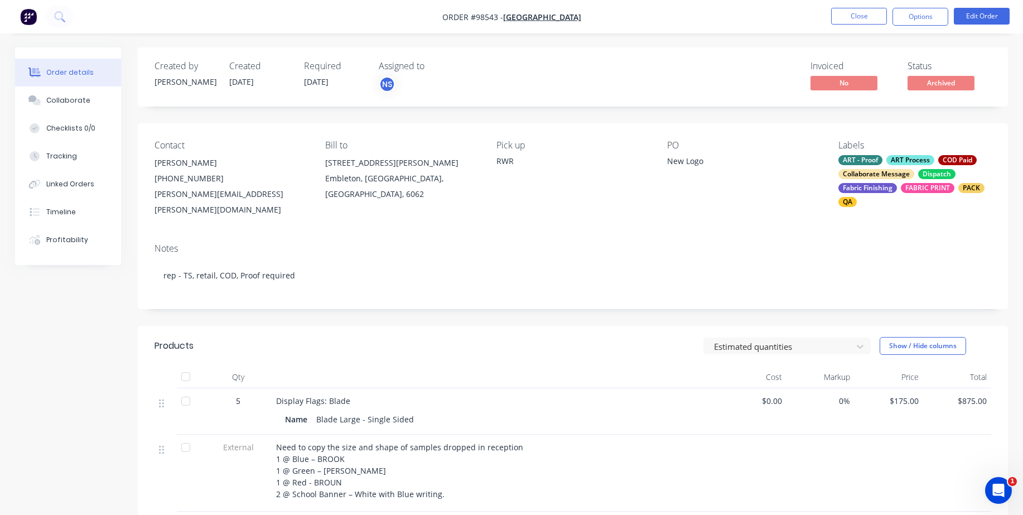
scroll to position [56, 0]
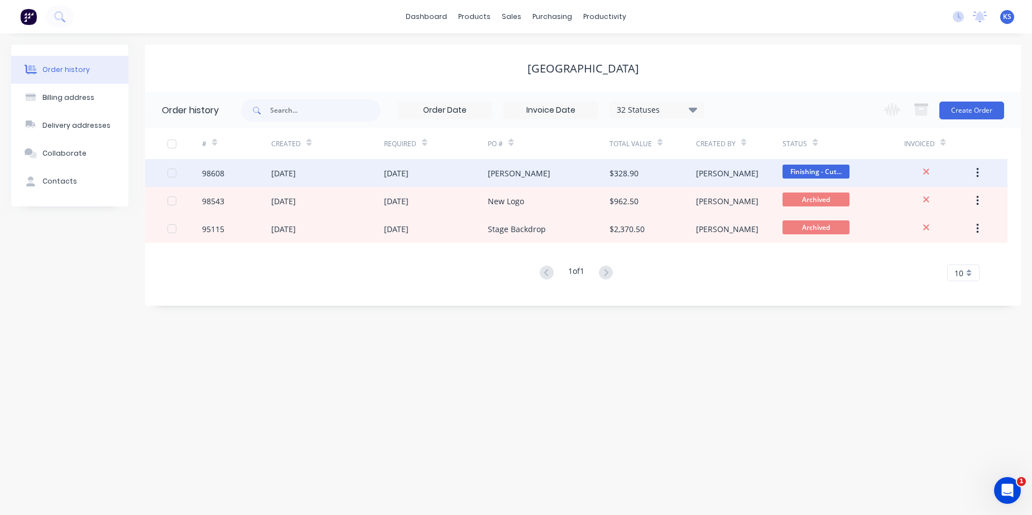
click at [405, 174] on div "[DATE]" at bounding box center [396, 173] width 25 height 12
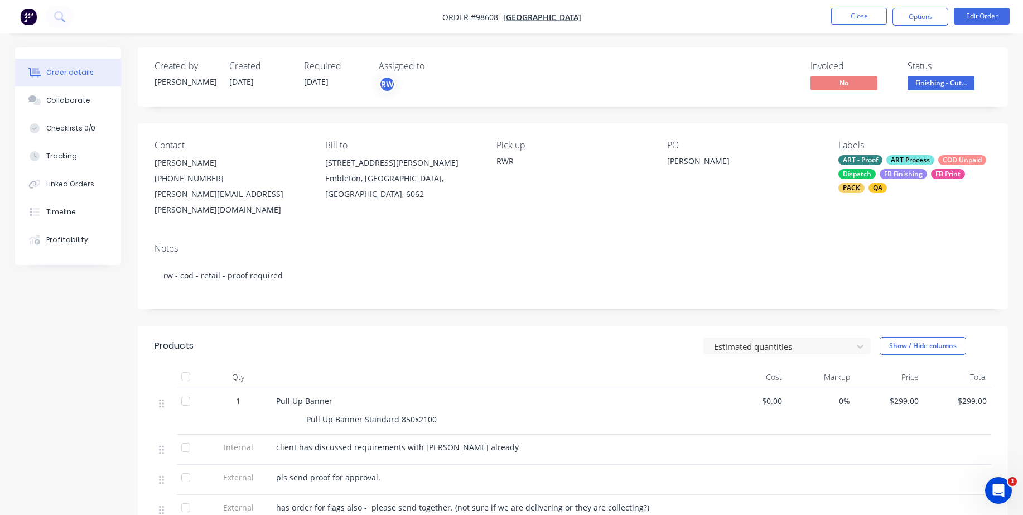
click at [172, 247] on div "Notes" at bounding box center [573, 248] width 837 height 11
click at [165, 246] on div "Notes" at bounding box center [573, 248] width 837 height 11
click at [169, 231] on div "Contact [PERSON_NAME] [PHONE_NUMBER] [PERSON_NAME][EMAIL_ADDRESS][PERSON_NAME][…" at bounding box center [573, 178] width 870 height 111
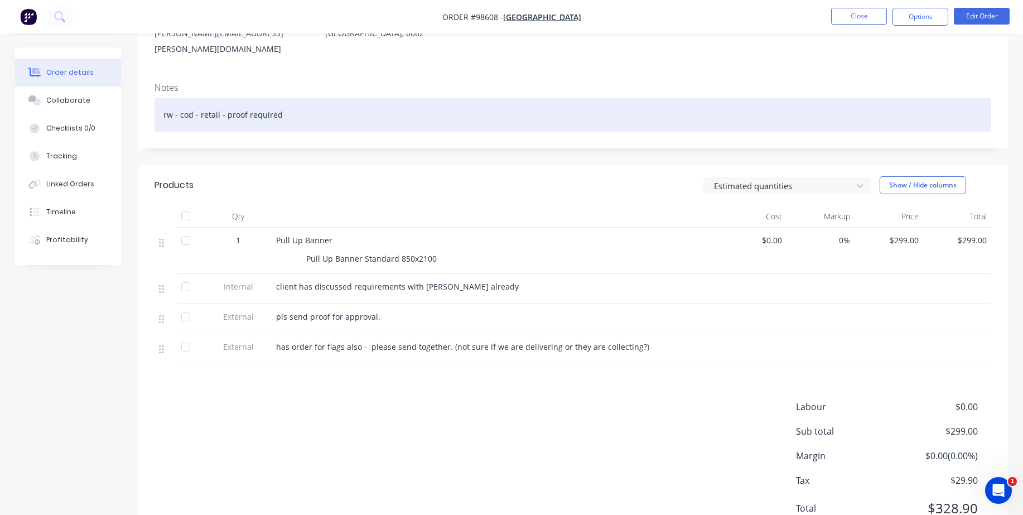
scroll to position [209, 0]
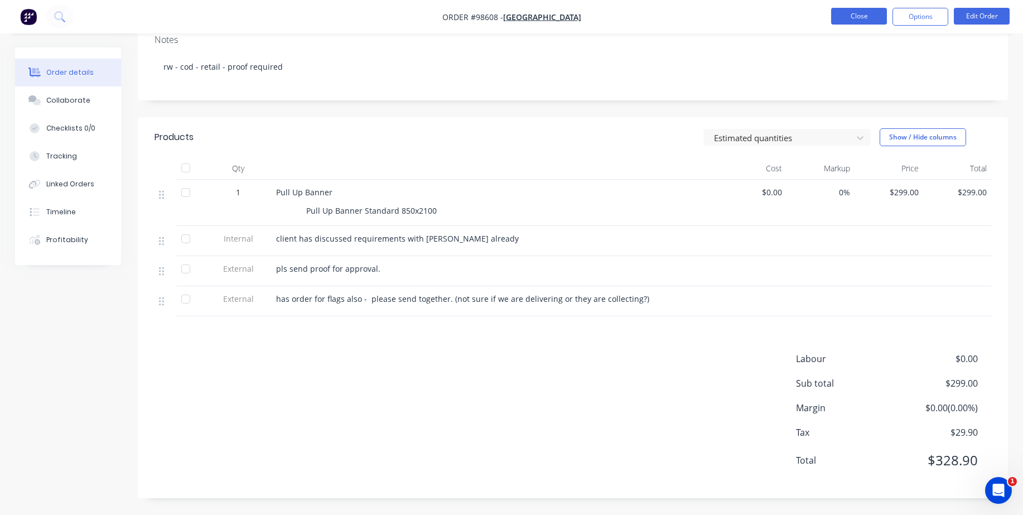
click at [838, 14] on button "Close" at bounding box center [859, 16] width 56 height 17
